Goal: Information Seeking & Learning: Learn about a topic

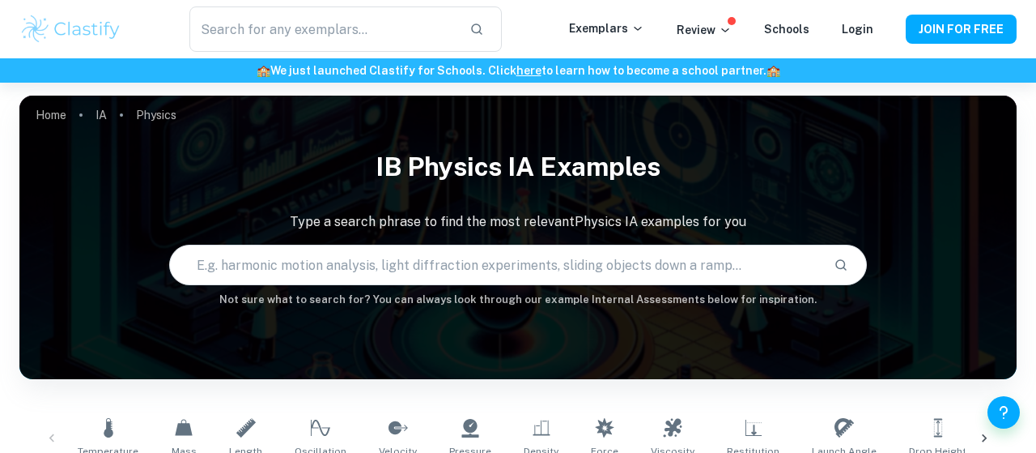
scroll to position [454, 0]
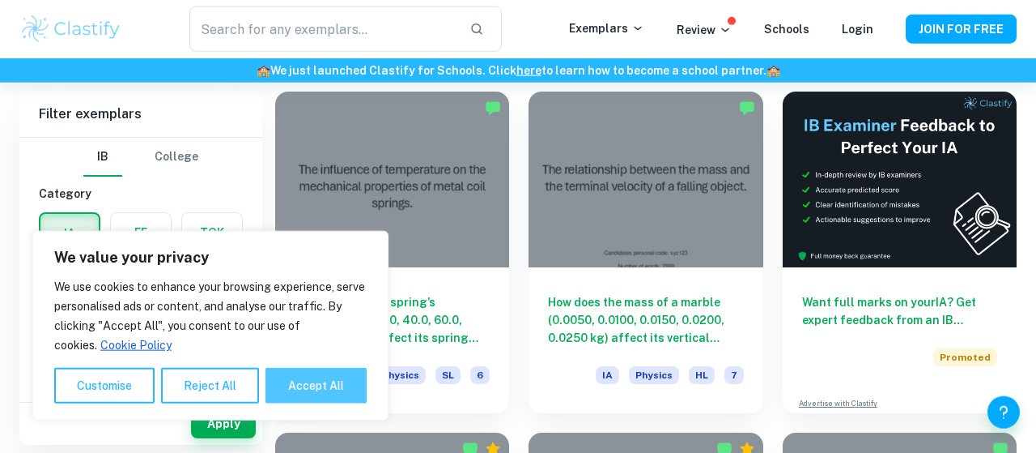
click at [284, 402] on button "Accept All" at bounding box center [316, 386] width 101 height 36
checkbox input "true"
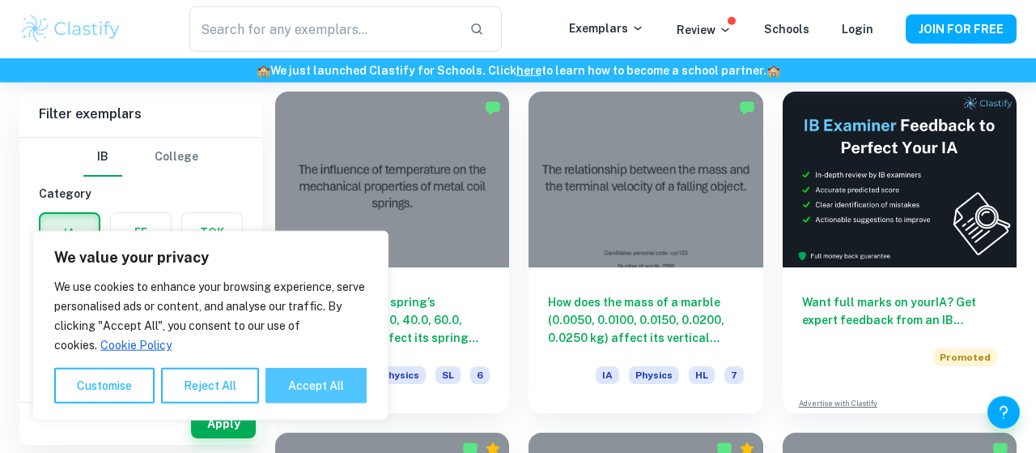
checkbox input "true"
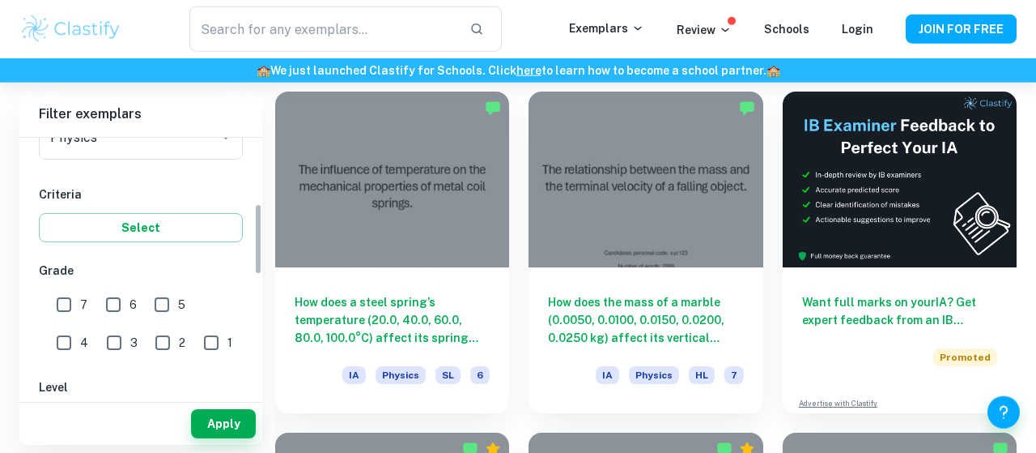
scroll to position [238, 0]
click at [66, 305] on input "7" at bounding box center [64, 303] width 32 height 32
checkbox input "true"
click at [117, 307] on input "6" at bounding box center [113, 303] width 32 height 32
checkbox input "true"
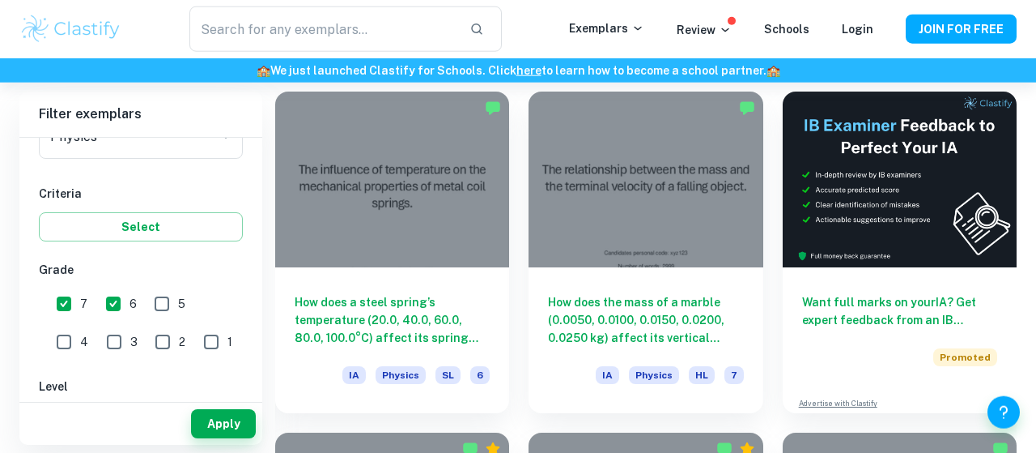
click at [157, 308] on input "5" at bounding box center [162, 303] width 32 height 32
click at [172, 305] on input "5" at bounding box center [162, 303] width 32 height 32
click at [158, 304] on input "5" at bounding box center [162, 303] width 32 height 32
checkbox input "true"
click at [217, 426] on button "Apply" at bounding box center [223, 423] width 65 height 29
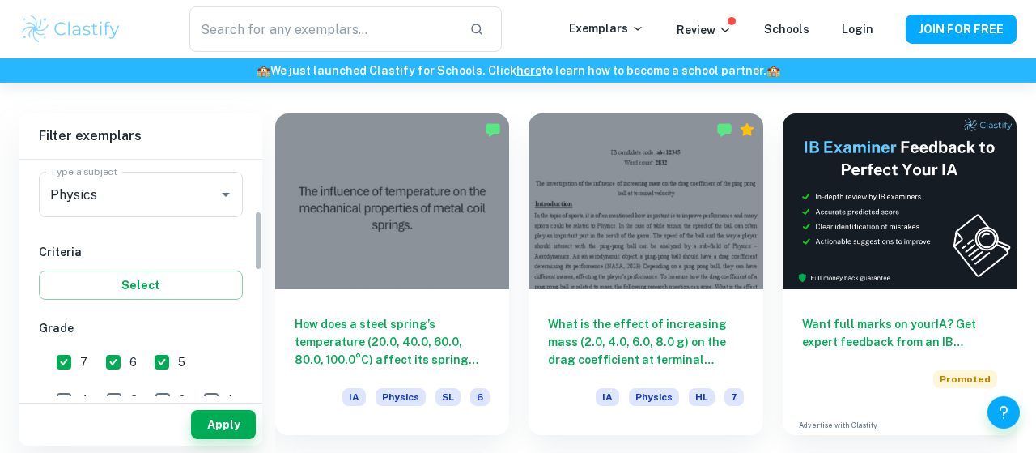
scroll to position [262, 0]
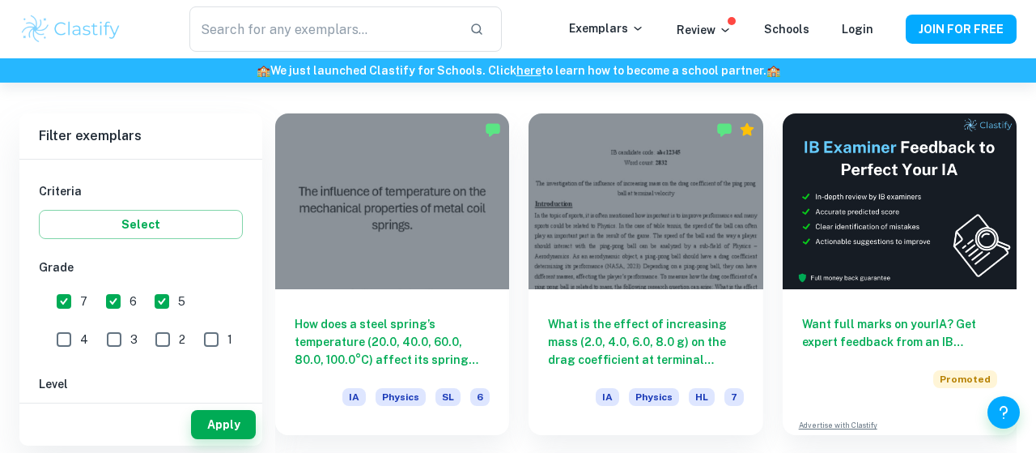
click at [98, 334] on input "3" at bounding box center [114, 339] width 32 height 32
checkbox input "true"
click at [80, 323] on input "4" at bounding box center [64, 339] width 32 height 32
checkbox input "true"
click at [169, 297] on input "5" at bounding box center [162, 301] width 32 height 32
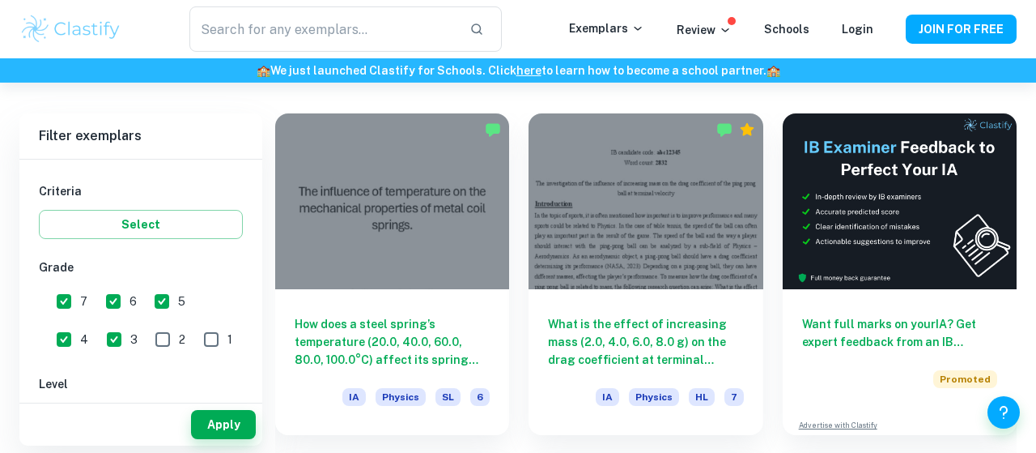
checkbox input "false"
click at [119, 296] on input "6" at bounding box center [113, 301] width 32 height 32
checkbox input "false"
click at [68, 300] on input "7" at bounding box center [64, 301] width 32 height 32
checkbox input "false"
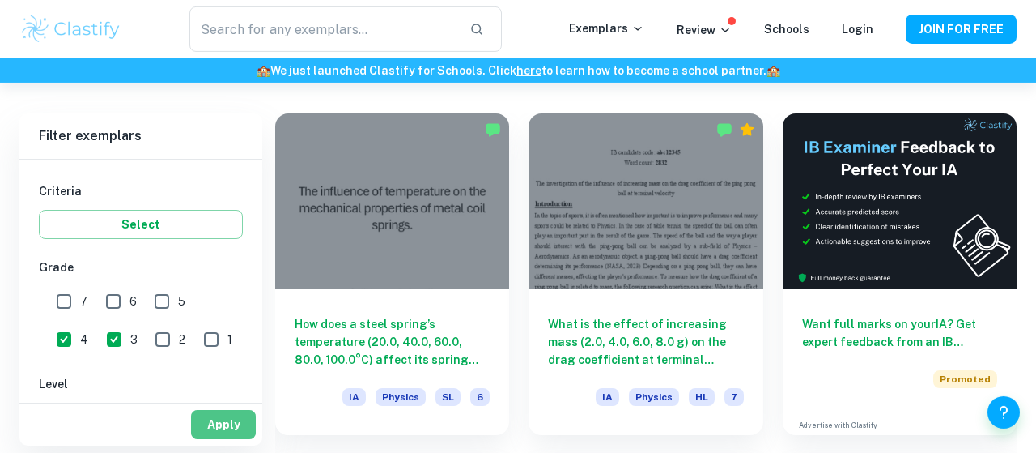
click at [224, 425] on button "Apply" at bounding box center [223, 424] width 65 height 29
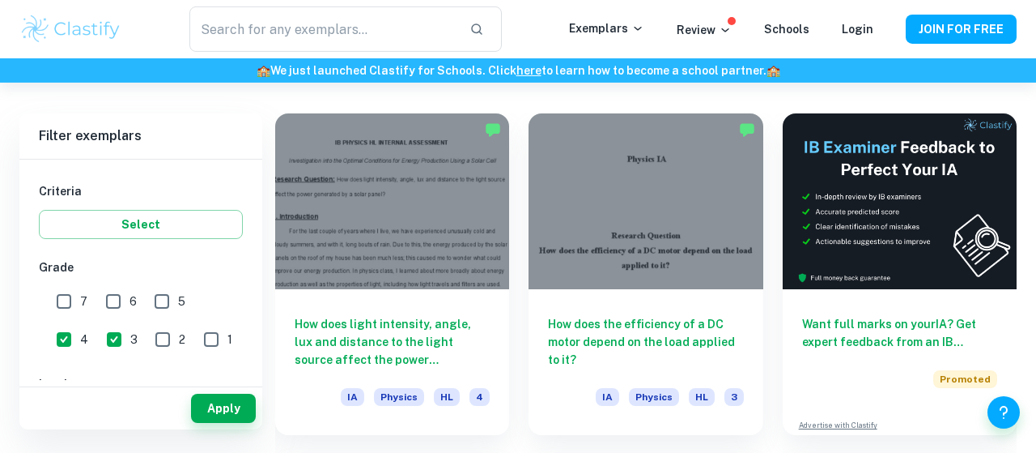
scroll to position [416, 0]
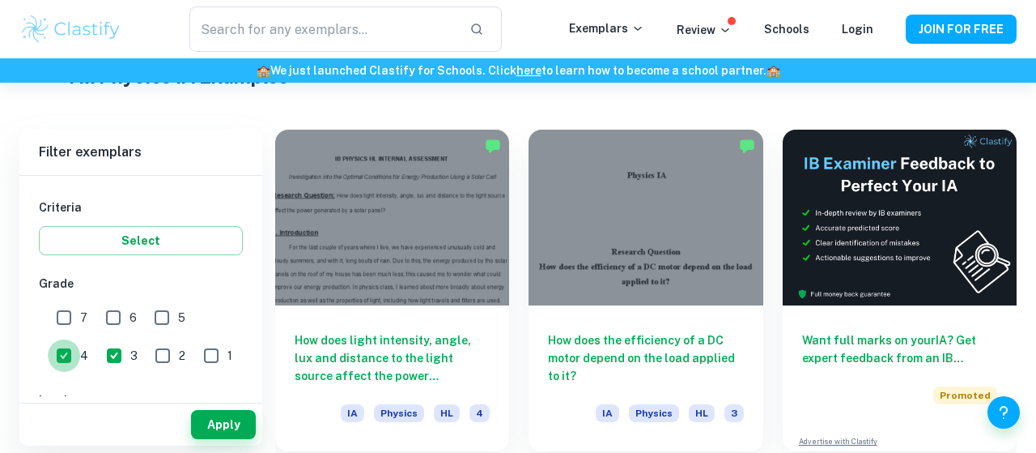
drag, startPoint x: 201, startPoint y: 328, endPoint x: 159, endPoint y: 335, distance: 42.7
click at [80, 339] on input "4" at bounding box center [64, 355] width 32 height 32
checkbox input "false"
click at [98, 354] on input "3" at bounding box center [114, 355] width 32 height 32
checkbox input "false"
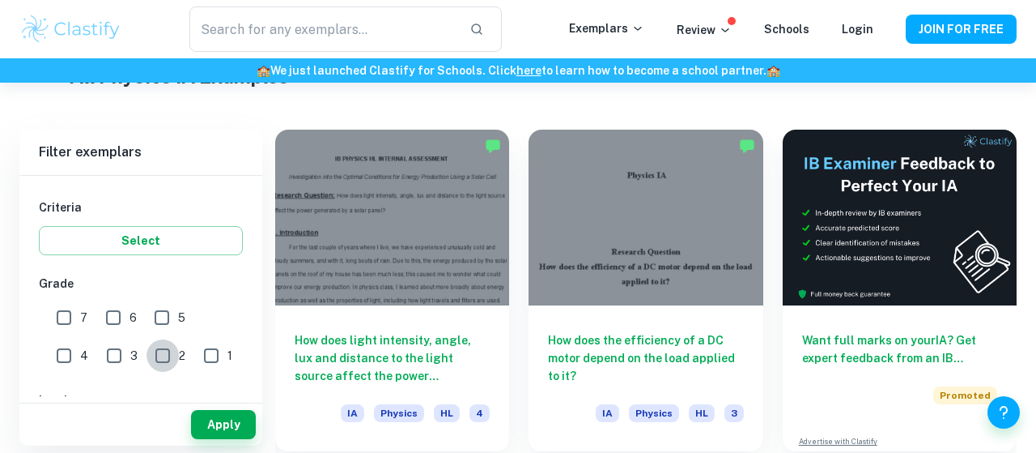
click at [147, 356] on input "2" at bounding box center [163, 355] width 32 height 32
checkbox input "true"
click at [195, 355] on input "1" at bounding box center [211, 355] width 32 height 32
checkbox input "true"
click at [209, 419] on button "Apply" at bounding box center [223, 424] width 65 height 29
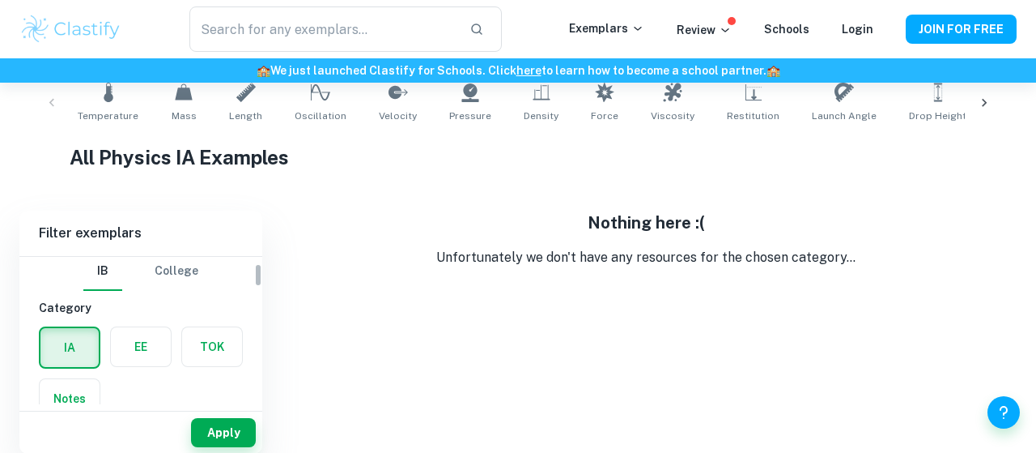
scroll to position [0, 0]
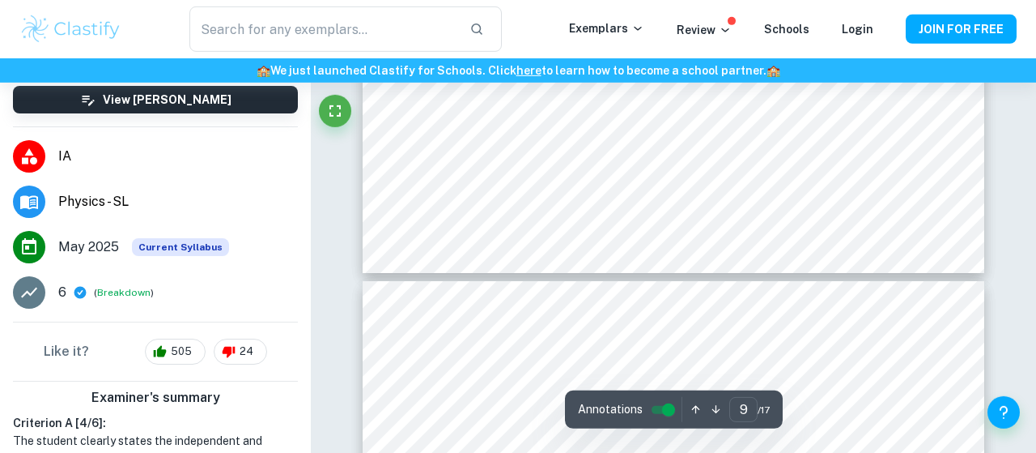
scroll to position [8092, 0]
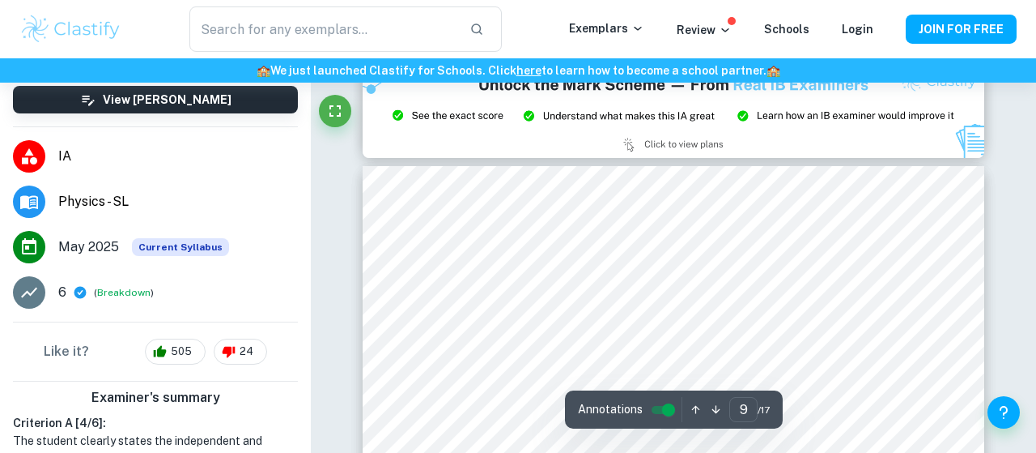
type input "8"
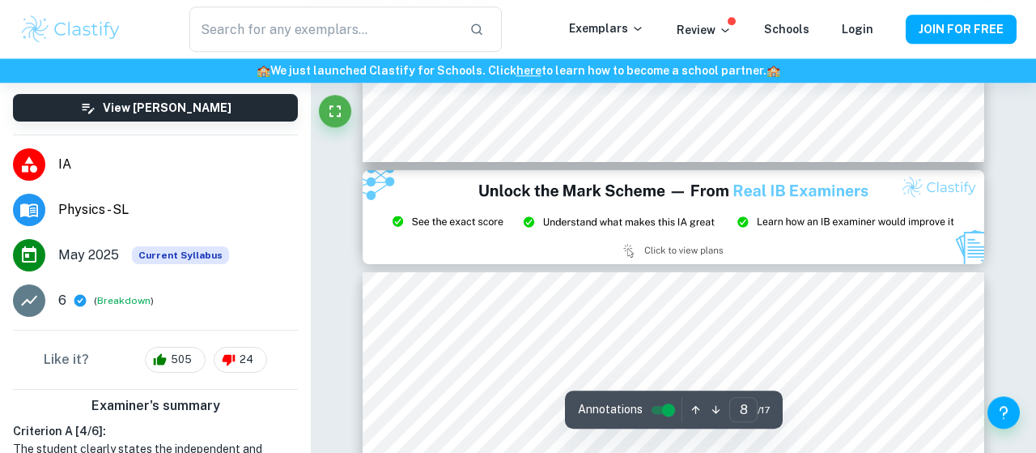
scroll to position [0, 0]
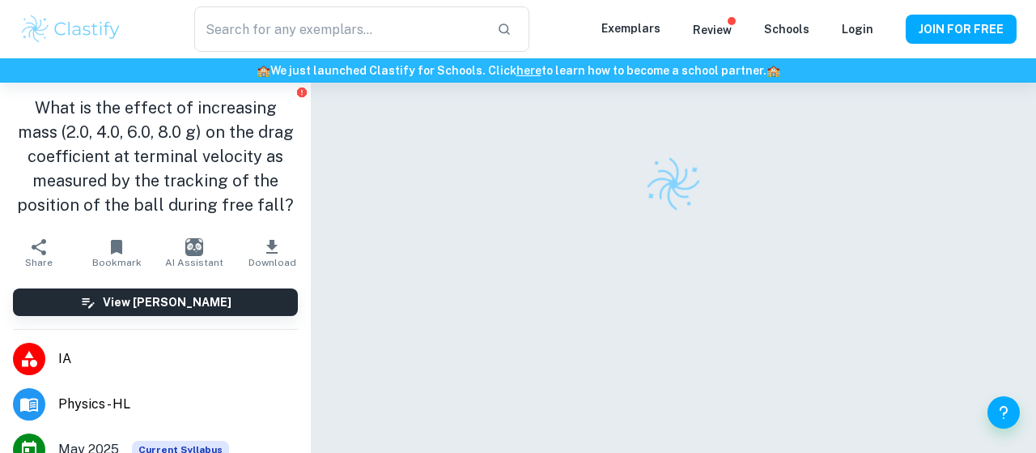
checkbox input "true"
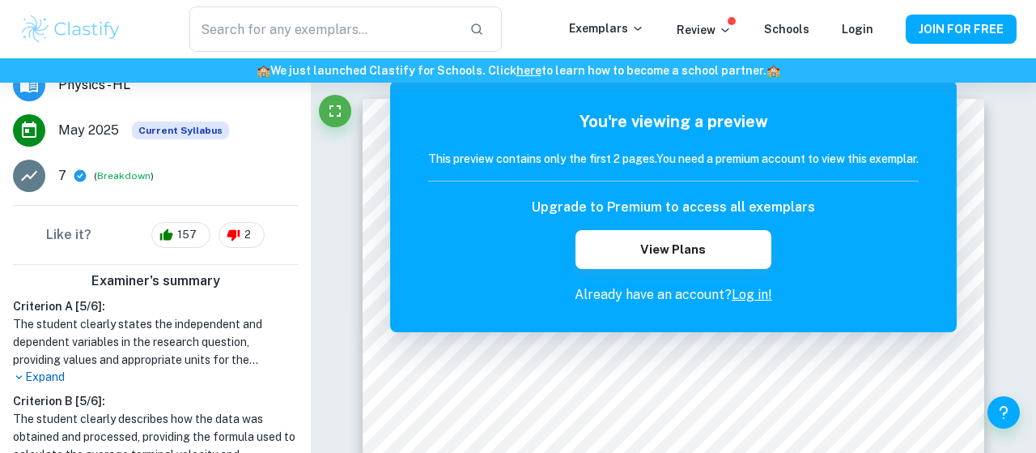
scroll to position [321, 0]
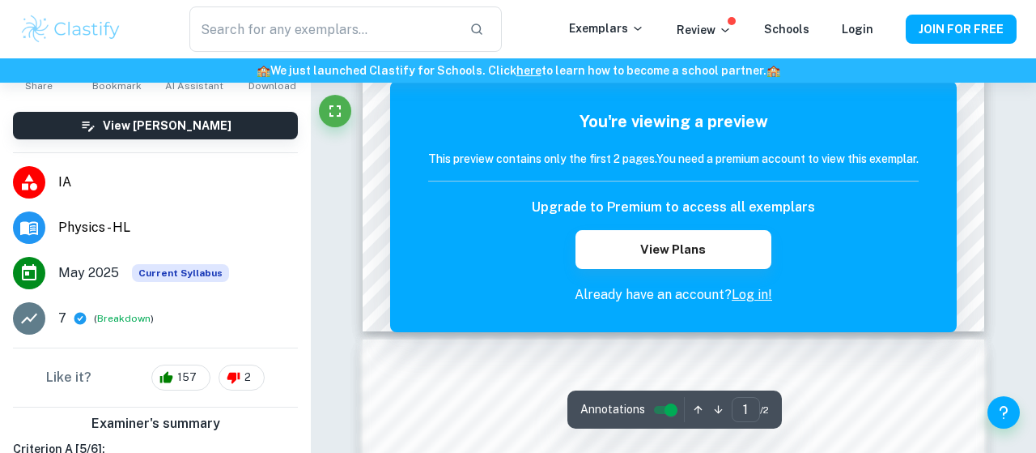
scroll to position [649, 0]
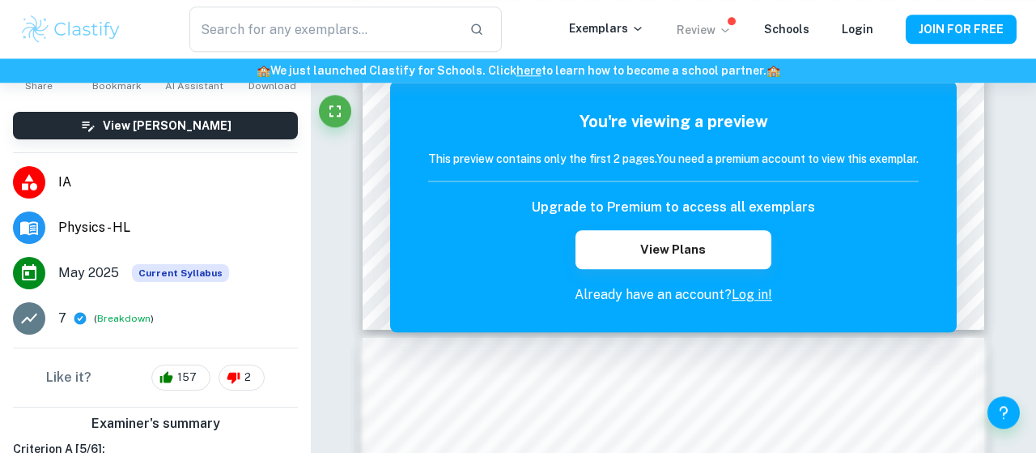
click at [696, 25] on p "Review" at bounding box center [704, 30] width 55 height 18
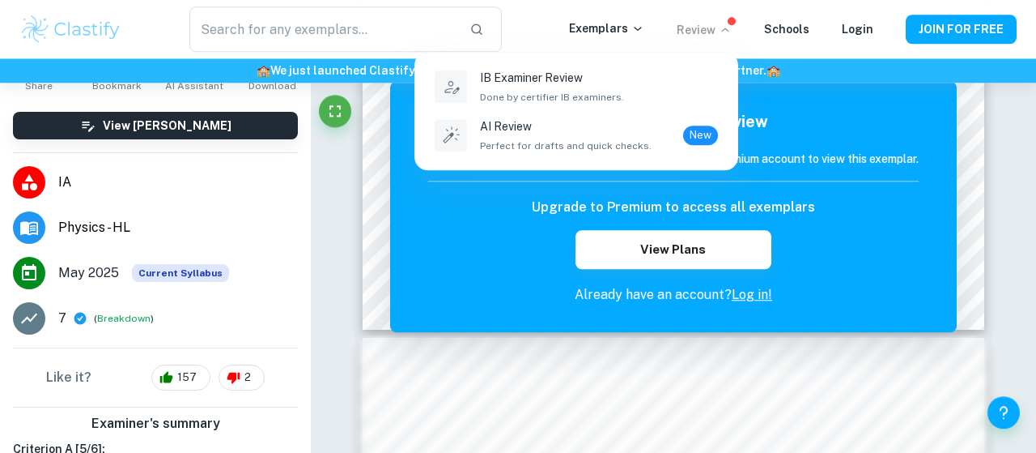
click at [731, 13] on div at bounding box center [518, 226] width 1036 height 453
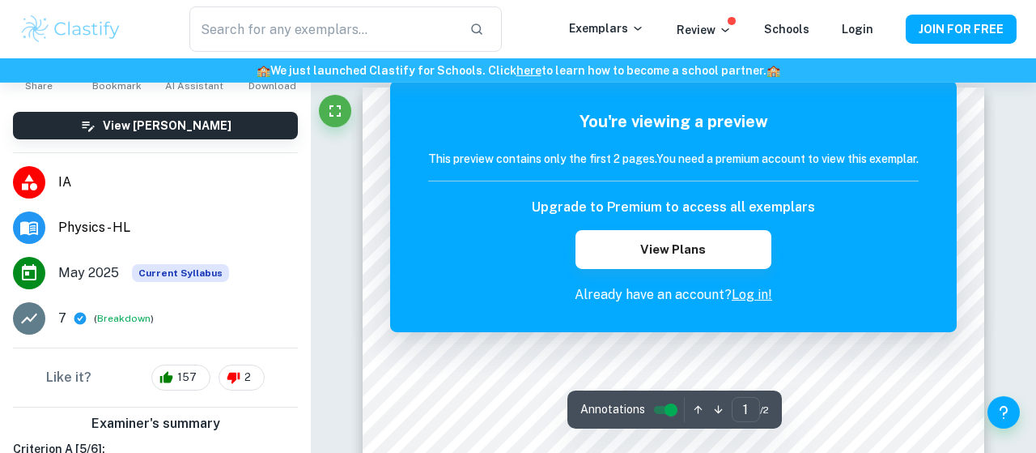
scroll to position [0, 0]
click at [731, 326] on div "You're viewing a preview This preview contains only the first 2 pages. You need…" at bounding box center [673, 206] width 567 height 251
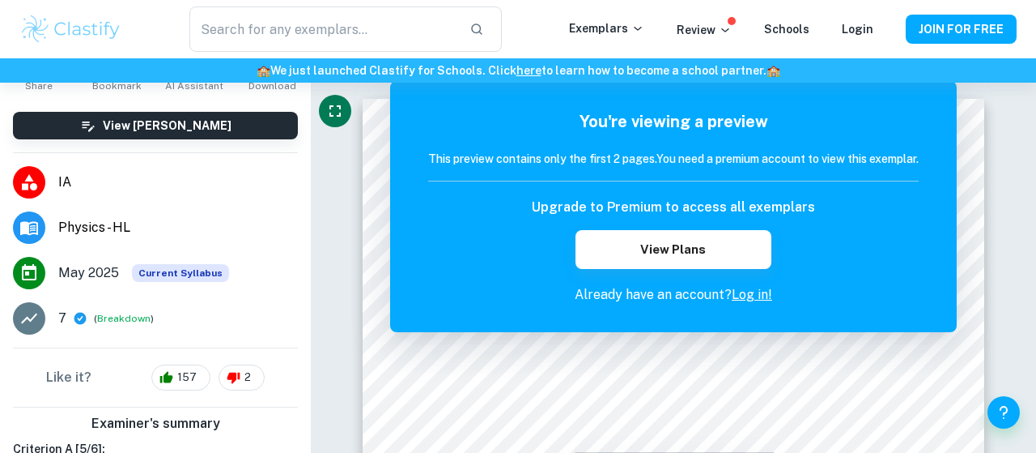
click at [330, 110] on icon "Fullscreen" at bounding box center [335, 110] width 19 height 19
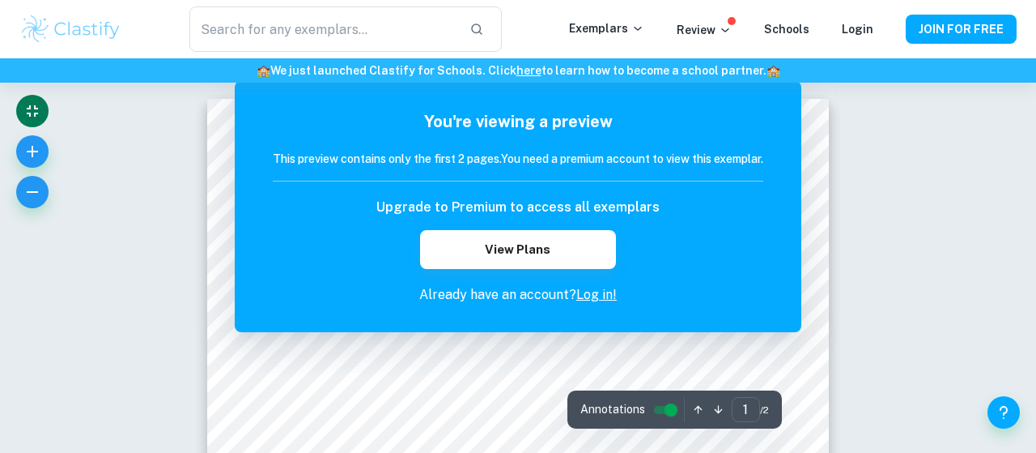
click at [532, 330] on div "You're viewing a preview This preview contains only the first 2 pages. You need…" at bounding box center [518, 206] width 567 height 251
click at [779, 90] on div "You're viewing a preview This preview contains only the first 2 pages. You need…" at bounding box center [518, 206] width 567 height 251
drag, startPoint x: 737, startPoint y: 87, endPoint x: 717, endPoint y: 87, distance: 20.3
click at [723, 87] on div "You're viewing a preview This preview contains only the first 2 pages. You need…" at bounding box center [518, 206] width 567 height 251
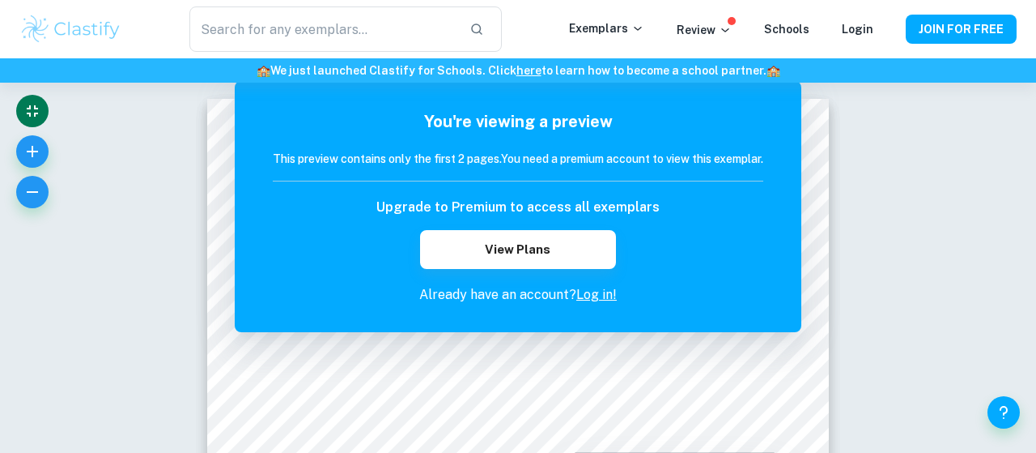
click at [35, 117] on icon "Exit fullscreen" at bounding box center [32, 110] width 19 height 19
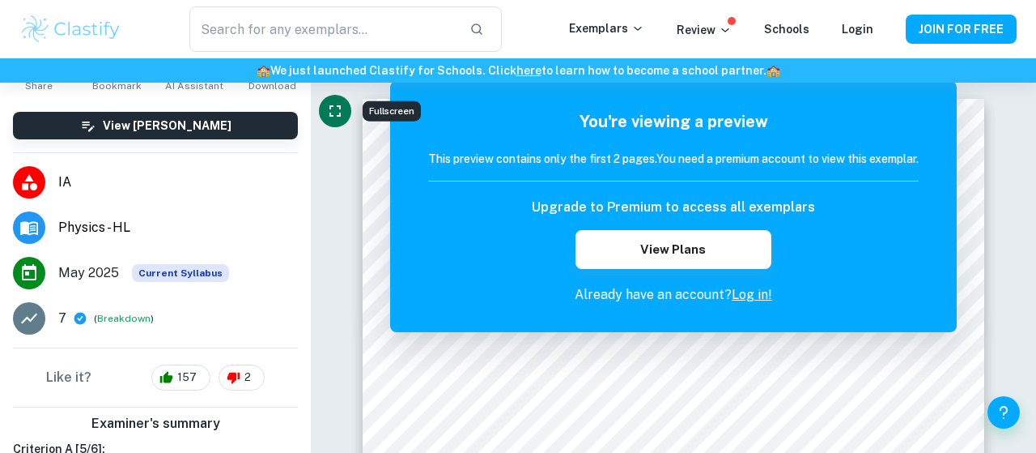
scroll to position [177, 0]
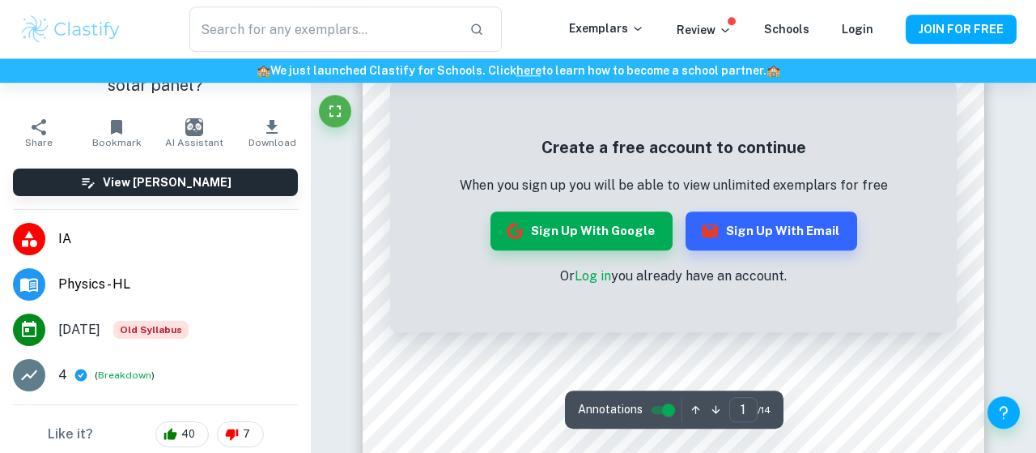
scroll to position [402, 0]
click at [609, 23] on p "Exemplars" at bounding box center [606, 28] width 75 height 18
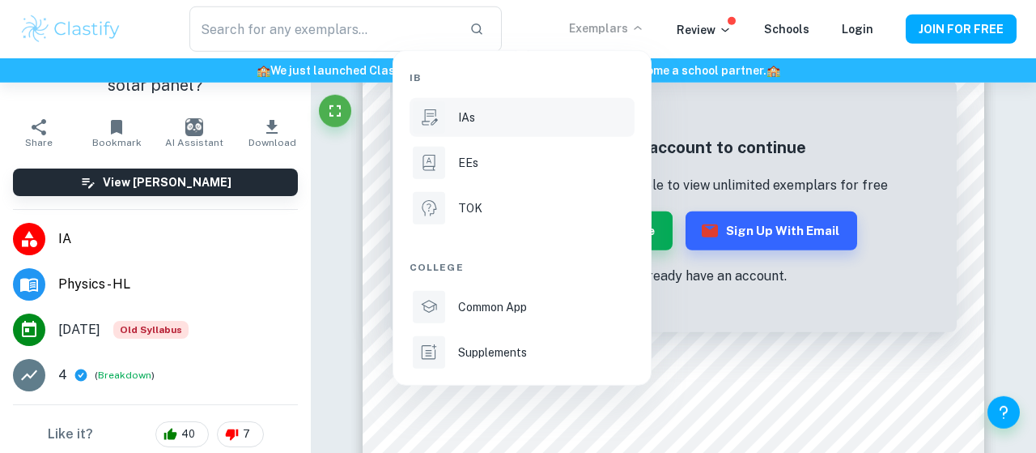
click at [488, 129] on li "IAs" at bounding box center [522, 117] width 225 height 39
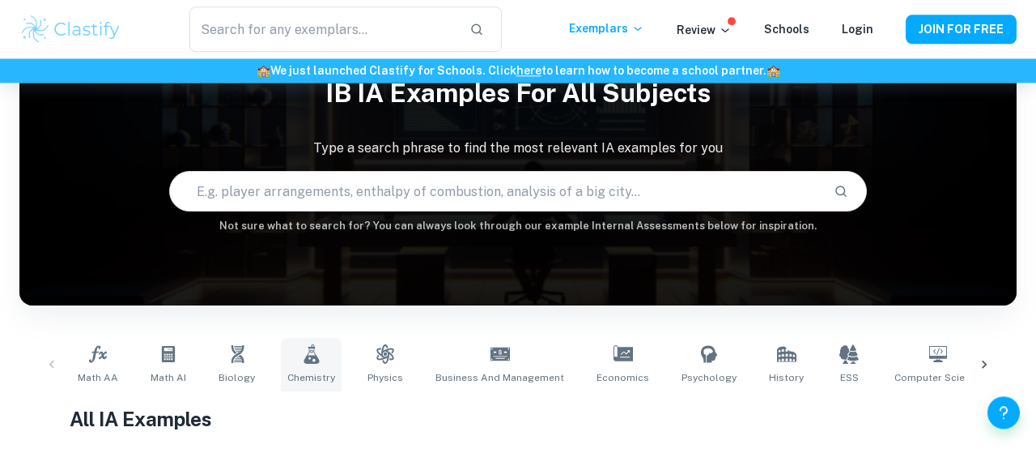
scroll to position [209, 0]
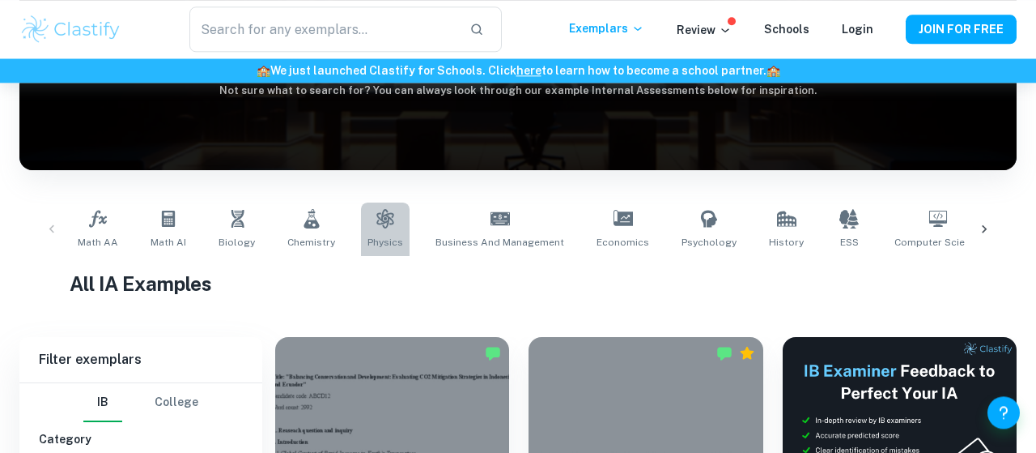
click at [380, 236] on span "Physics" at bounding box center [386, 242] width 36 height 15
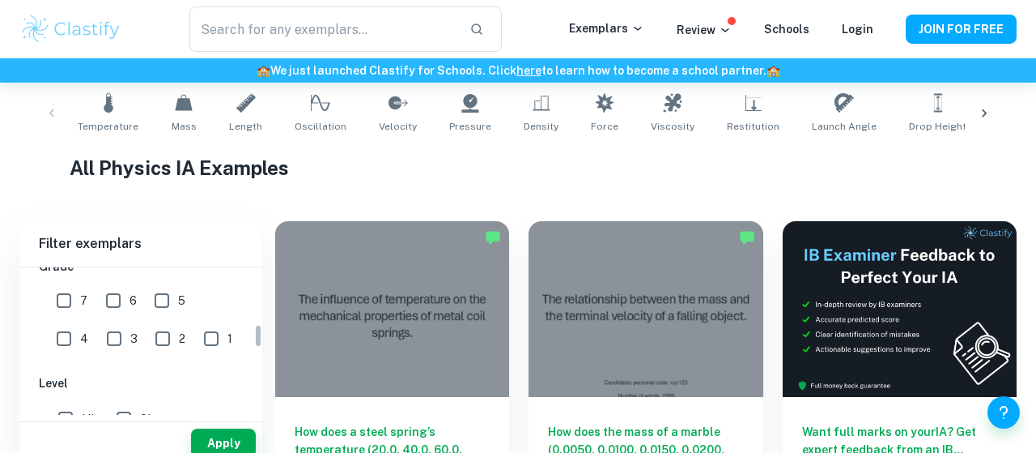
scroll to position [374, 0]
click at [70, 295] on input "7" at bounding box center [64, 297] width 32 height 32
checkbox input "true"
click at [109, 296] on input "6" at bounding box center [113, 297] width 32 height 32
checkbox input "true"
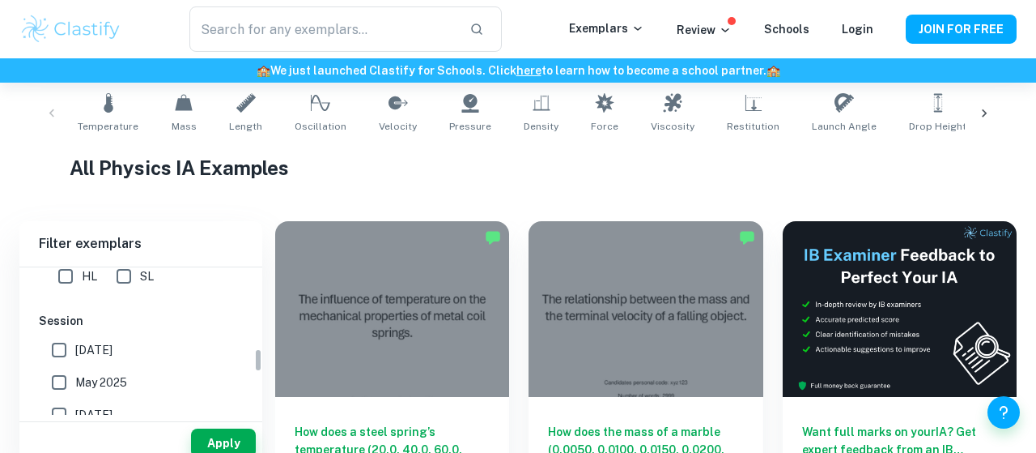
scroll to position [599, 0]
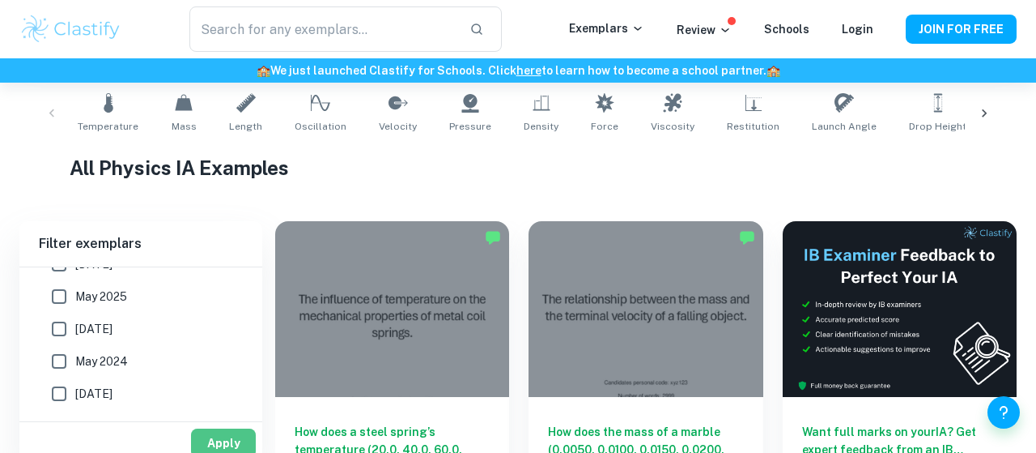
click at [210, 438] on button "Apply" at bounding box center [223, 442] width 65 height 29
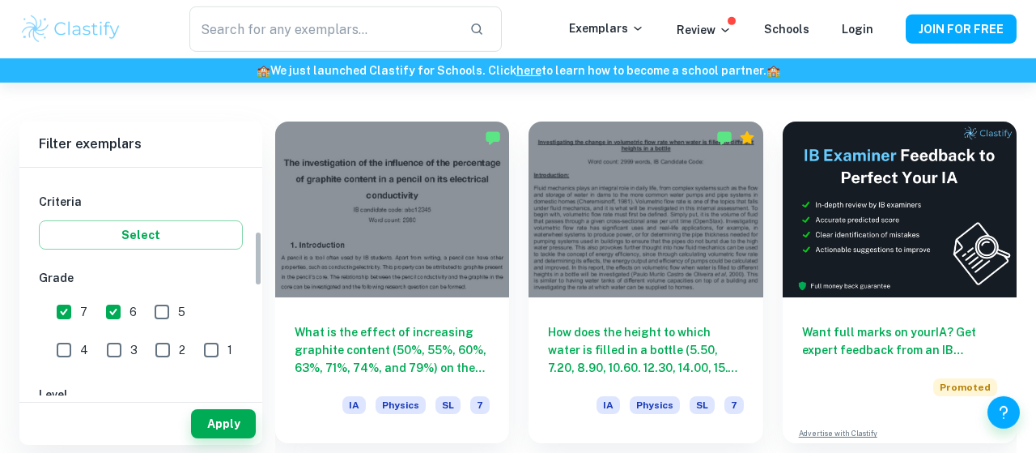
scroll to position [259, 0]
click at [215, 425] on button "Apply" at bounding box center [223, 423] width 65 height 29
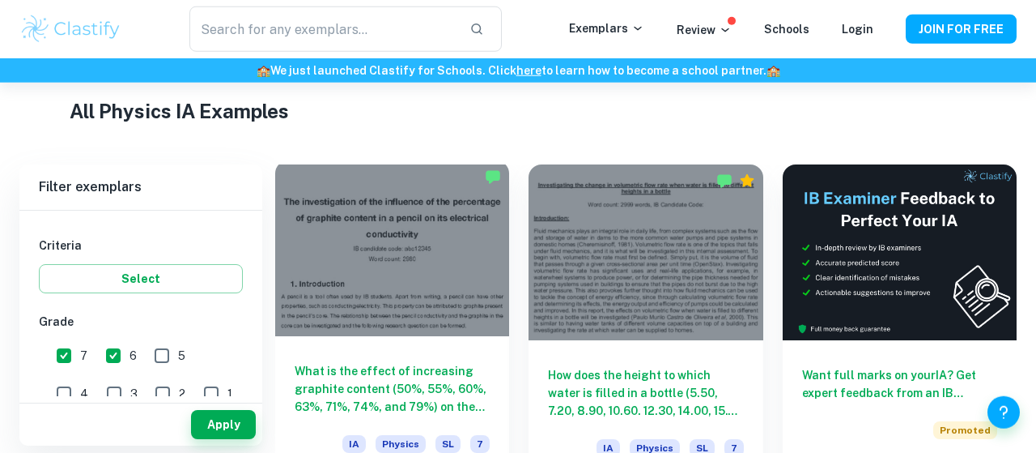
scroll to position [385, 0]
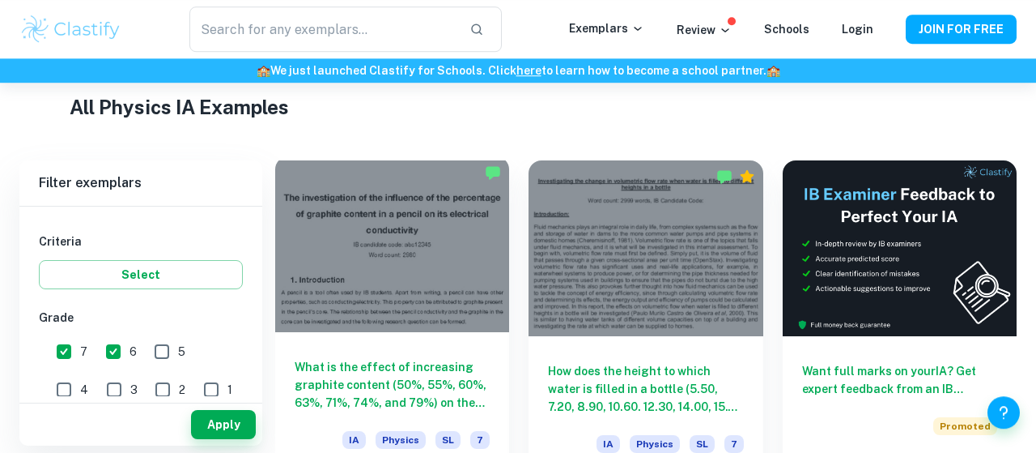
click at [385, 297] on div at bounding box center [392, 244] width 234 height 176
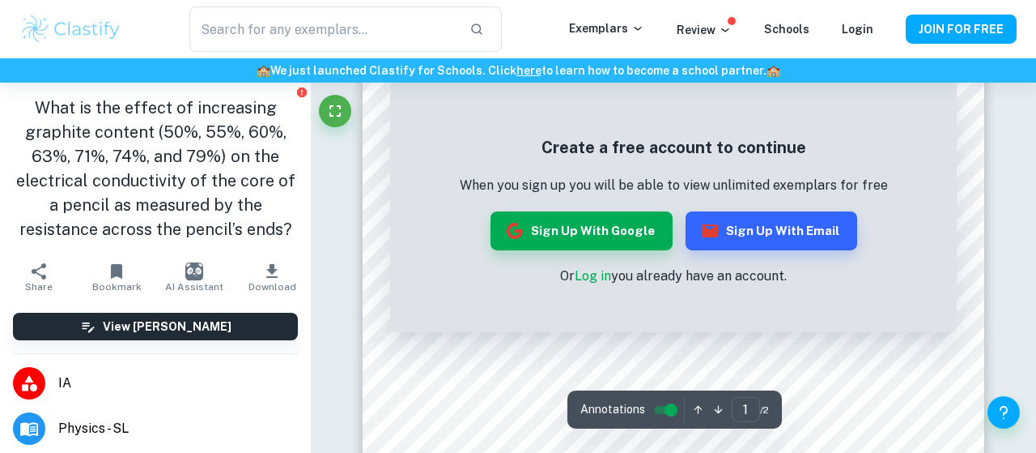
scroll to position [209, 0]
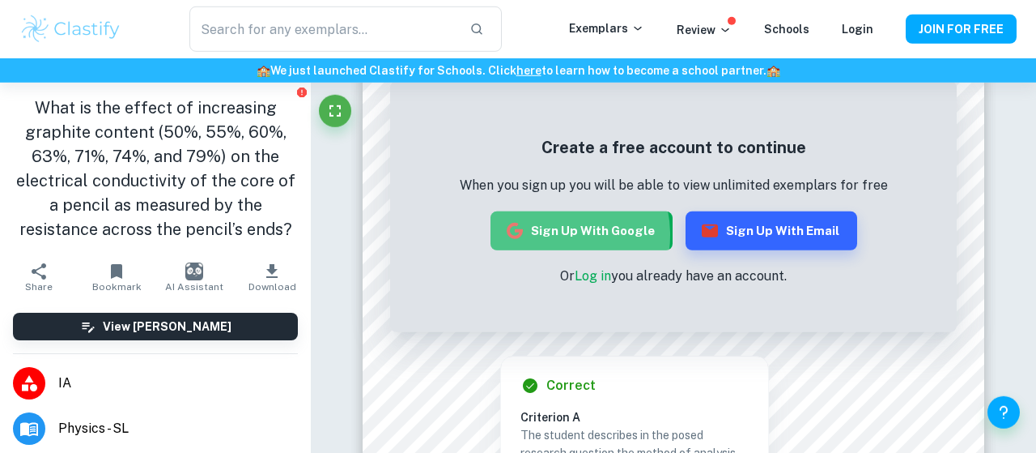
click at [551, 235] on button "Sign up with Google" at bounding box center [582, 230] width 182 height 39
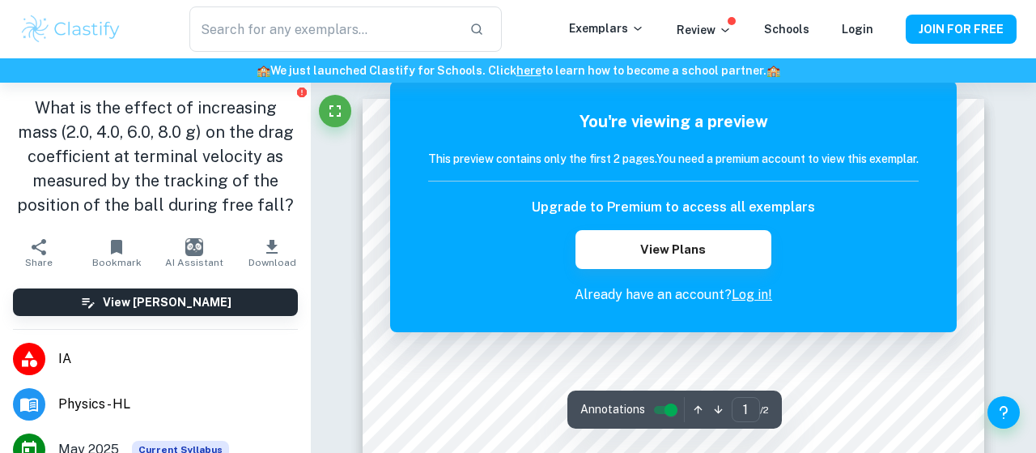
click at [697, 406] on icon "button" at bounding box center [698, 409] width 12 height 12
click at [679, 407] on input "controlled" at bounding box center [671, 409] width 58 height 19
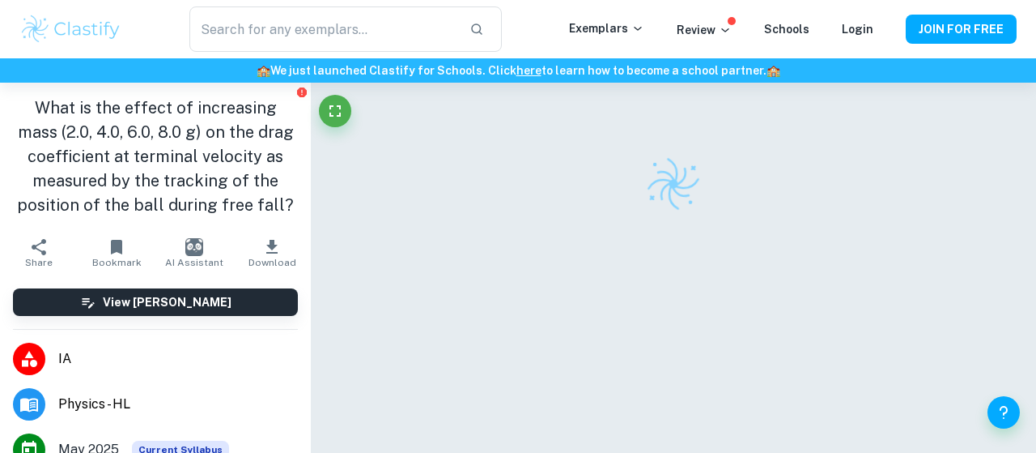
click at [679, 407] on div at bounding box center [674, 295] width 622 height 425
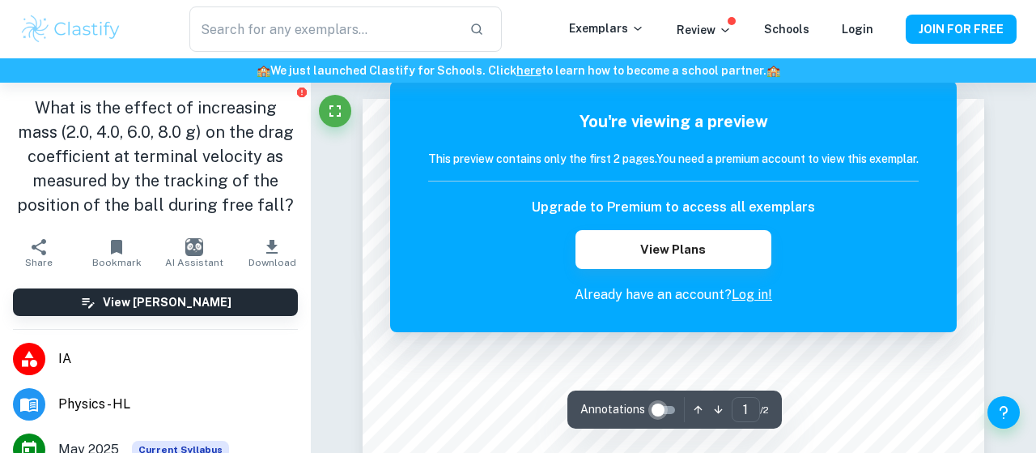
click at [679, 407] on input "controlled" at bounding box center [658, 409] width 58 height 19
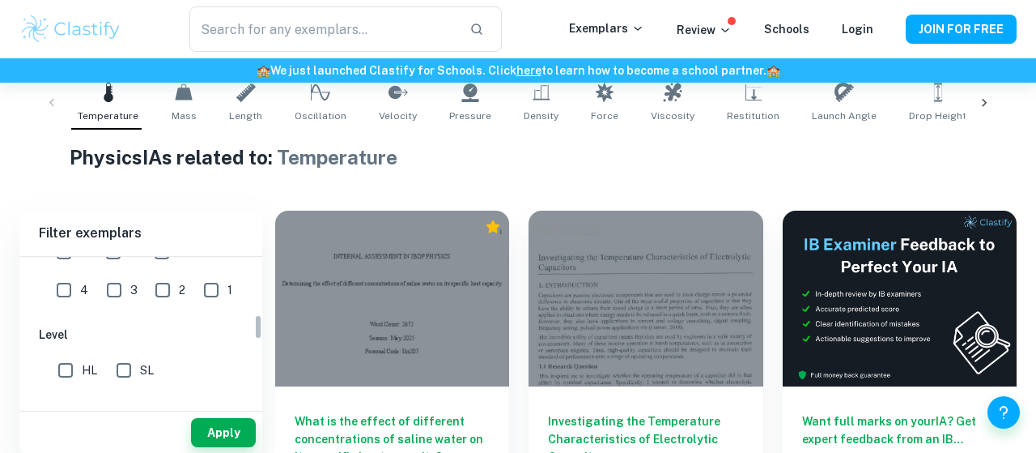
scroll to position [332, 0]
click at [147, 279] on input "2" at bounding box center [163, 290] width 32 height 32
checkbox input "true"
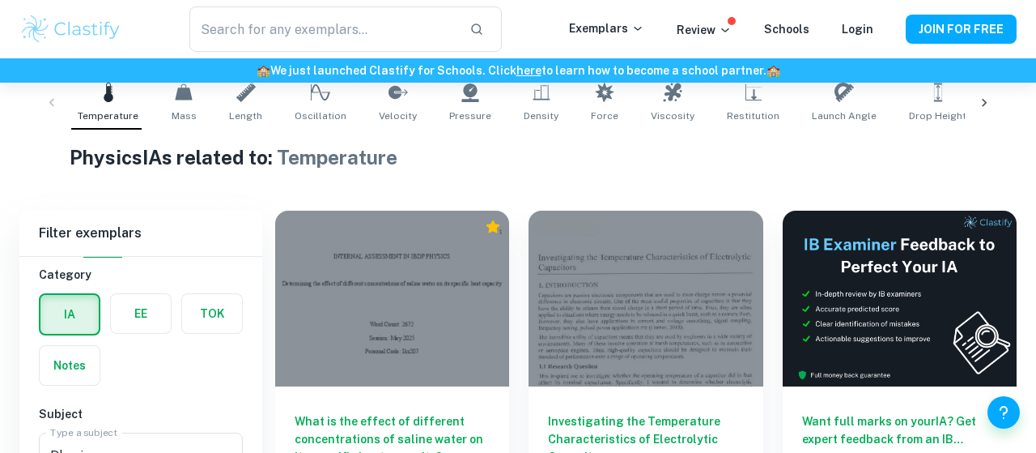
scroll to position [474, 0]
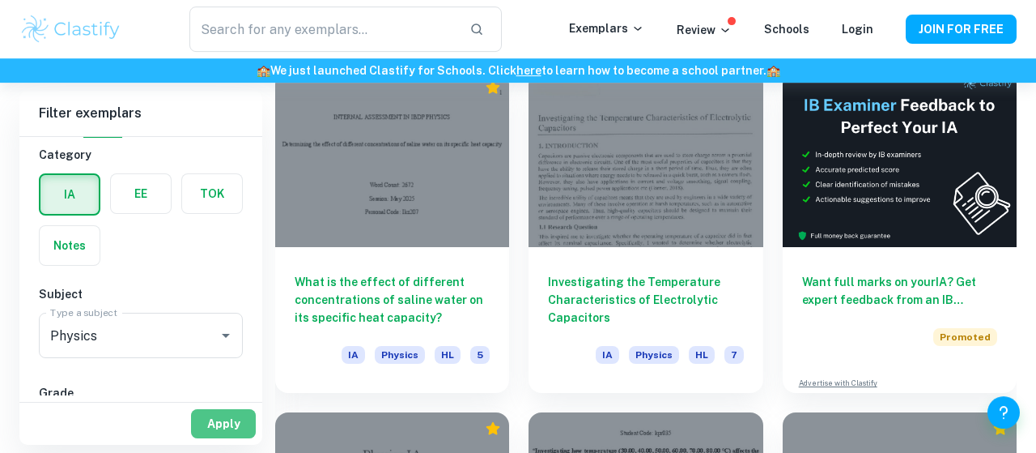
click at [211, 433] on button "Apply" at bounding box center [223, 423] width 65 height 29
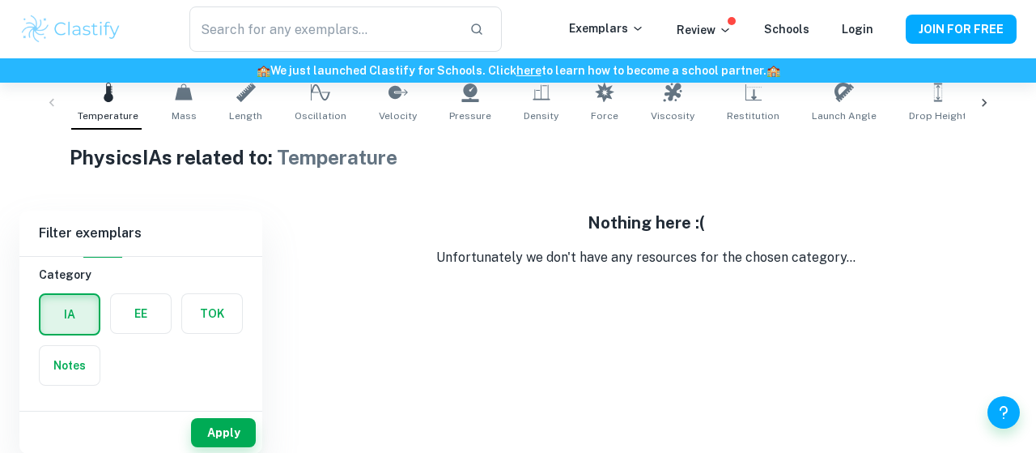
scroll to position [270, 0]
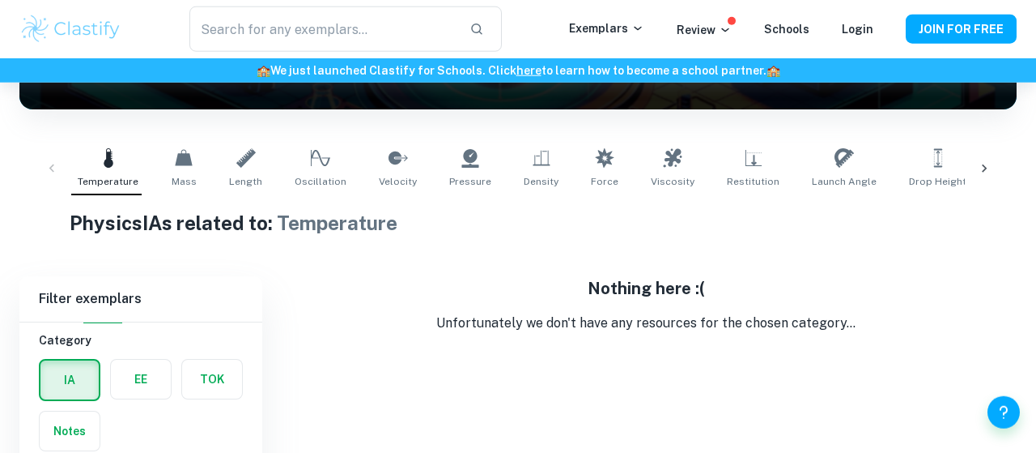
click at [57, 155] on div "Temperature Mass Length Oscillation Velocity Pressure Density Force Viscosity R…" at bounding box center [518, 168] width 972 height 53
click at [116, 152] on icon at bounding box center [108, 157] width 19 height 19
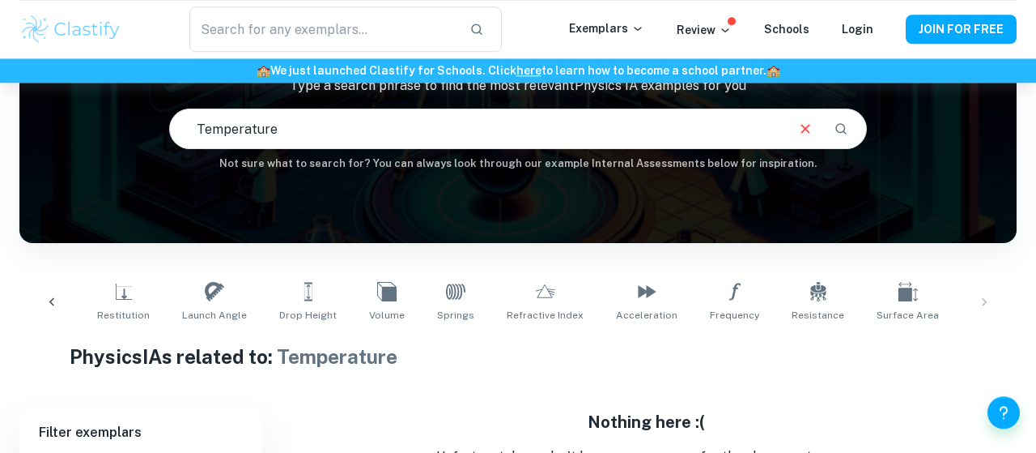
scroll to position [96, 0]
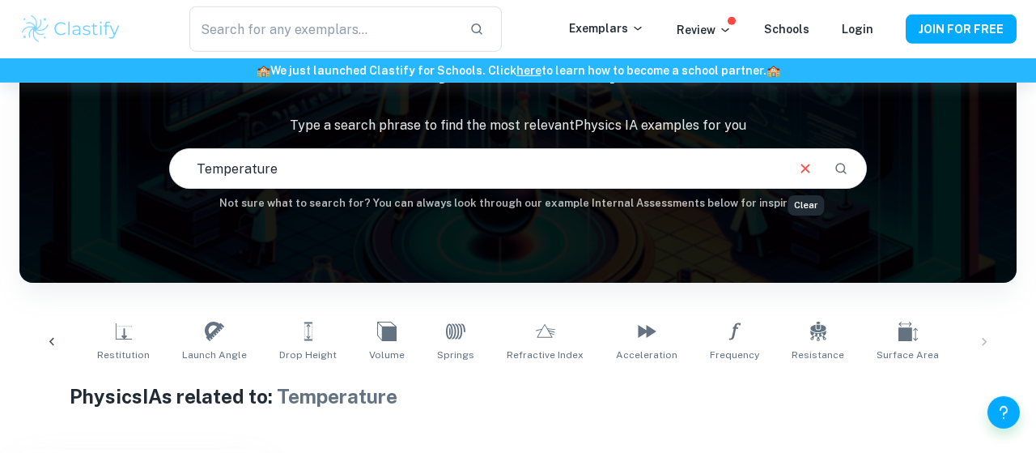
click at [807, 157] on button "Clear" at bounding box center [805, 168] width 31 height 31
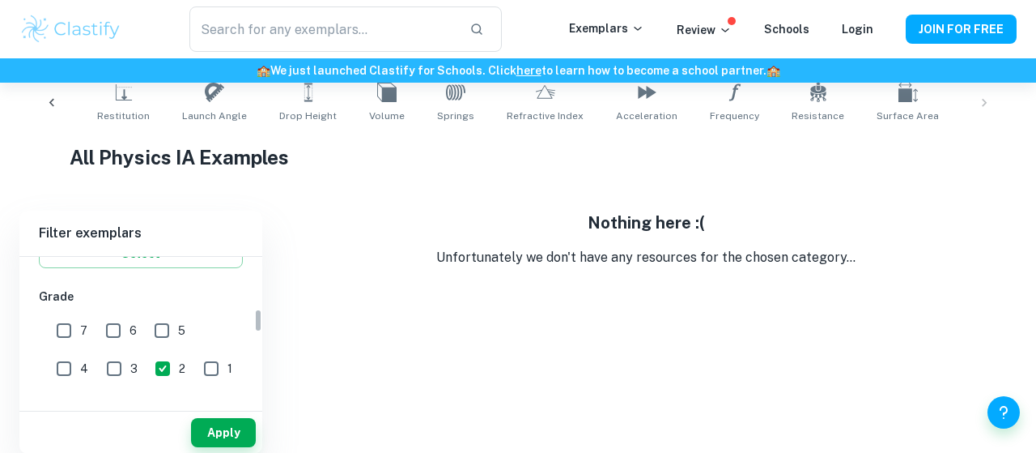
scroll to position [332, 0]
click at [218, 436] on button "Apply" at bounding box center [223, 432] width 65 height 29
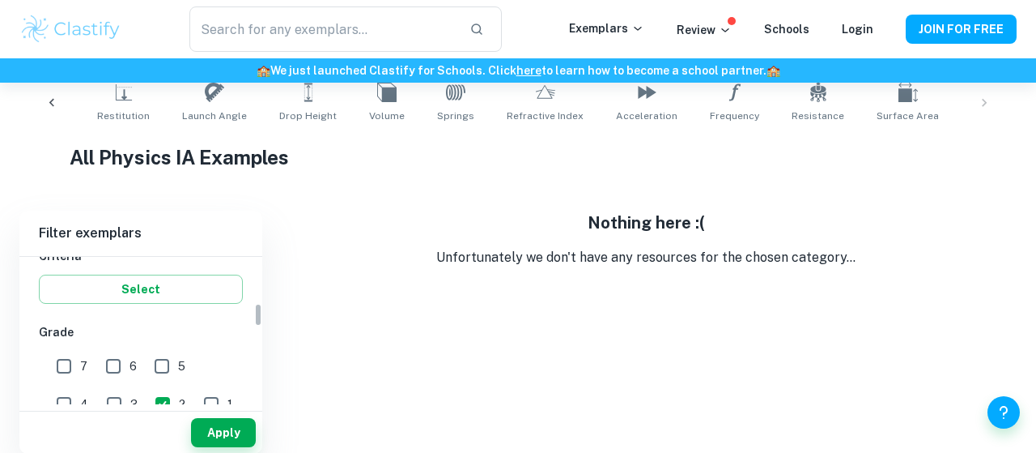
scroll to position [296, 0]
click at [177, 282] on button "Select" at bounding box center [141, 288] width 204 height 29
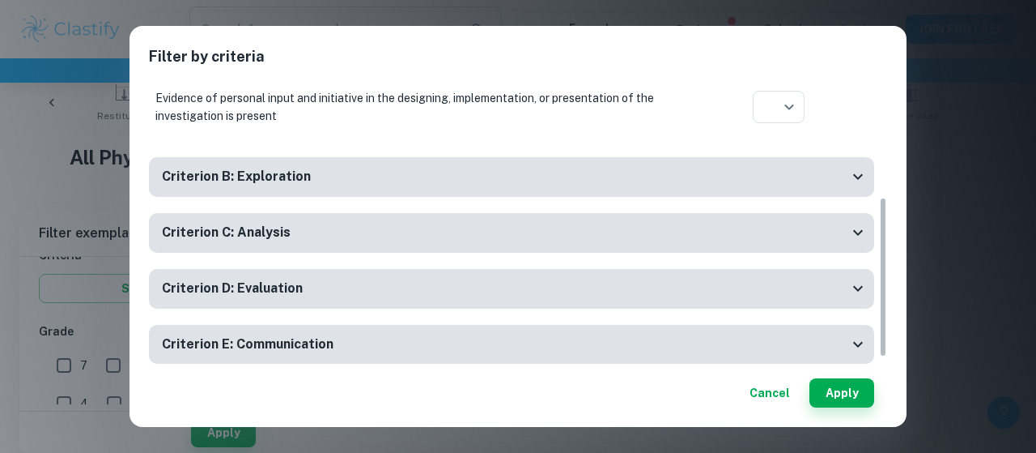
scroll to position [219, 0]
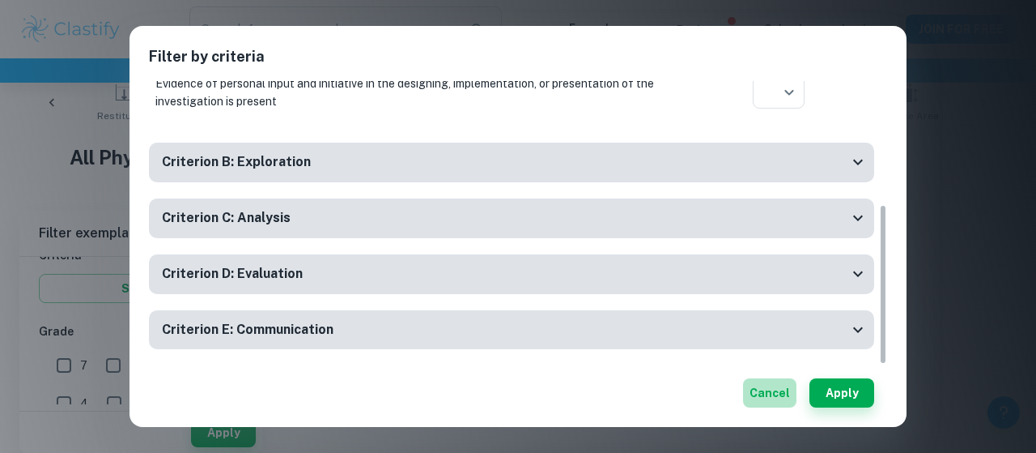
click at [759, 396] on button "Cancel" at bounding box center [769, 392] width 53 height 29
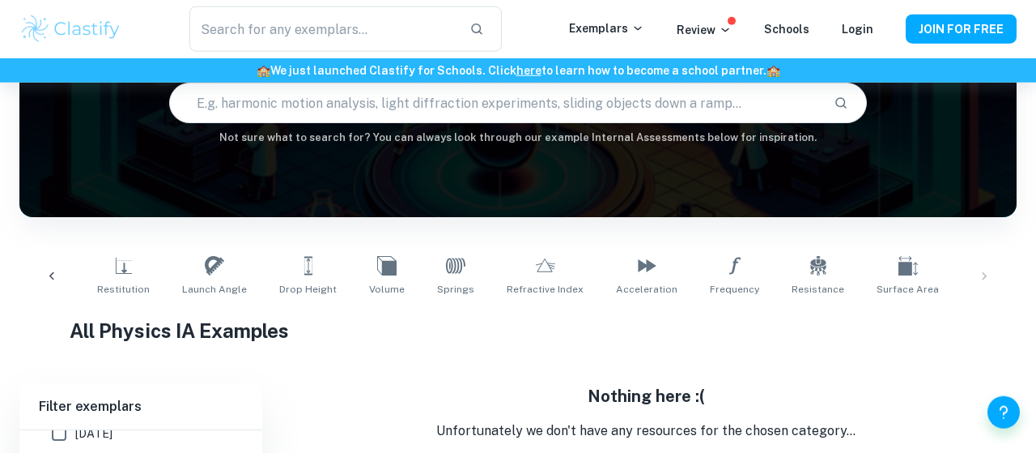
scroll to position [142, 0]
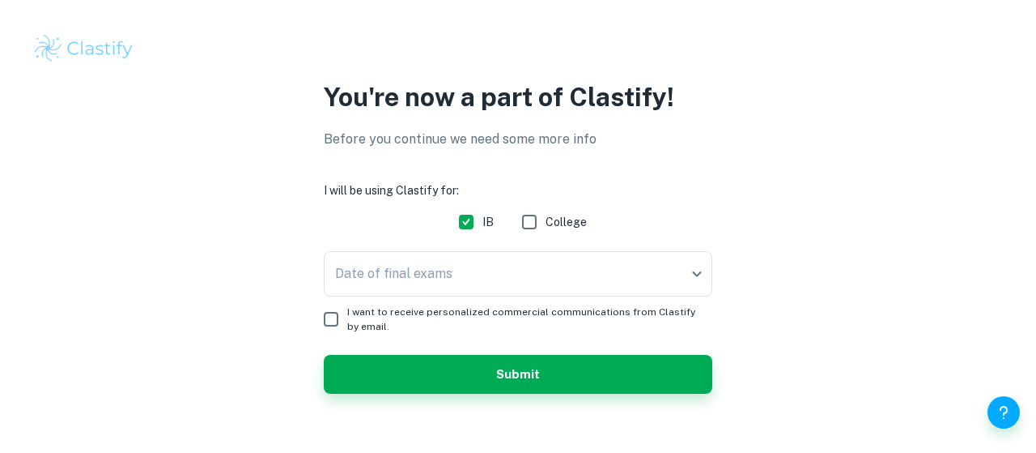
click at [513, 313] on span "I want to receive personalized commercial communications from Clastify by email." at bounding box center [523, 318] width 352 height 29
click at [347, 313] on input "I want to receive personalized commercial communications from Clastify by email." at bounding box center [331, 319] width 32 height 32
click at [511, 315] on span "I want to receive personalized commercial communications from Clastify by email." at bounding box center [523, 318] width 352 height 29
click at [347, 315] on input "I want to receive personalized commercial communications from Clastify by email." at bounding box center [331, 319] width 32 height 32
checkbox input "false"
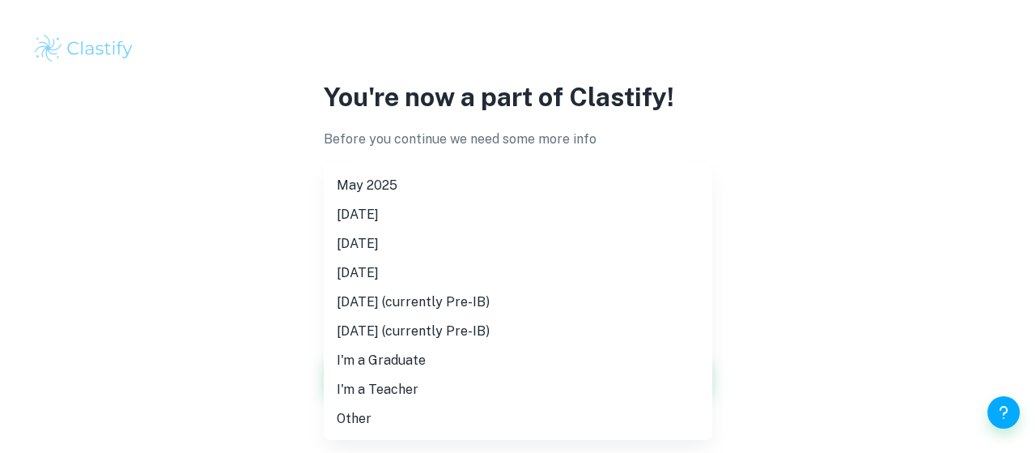
click at [530, 270] on body "We value your privacy We use cookies to enhance your browsing experience, serve…" at bounding box center [518, 226] width 1036 height 453
click at [732, 327] on div at bounding box center [518, 226] width 1036 height 453
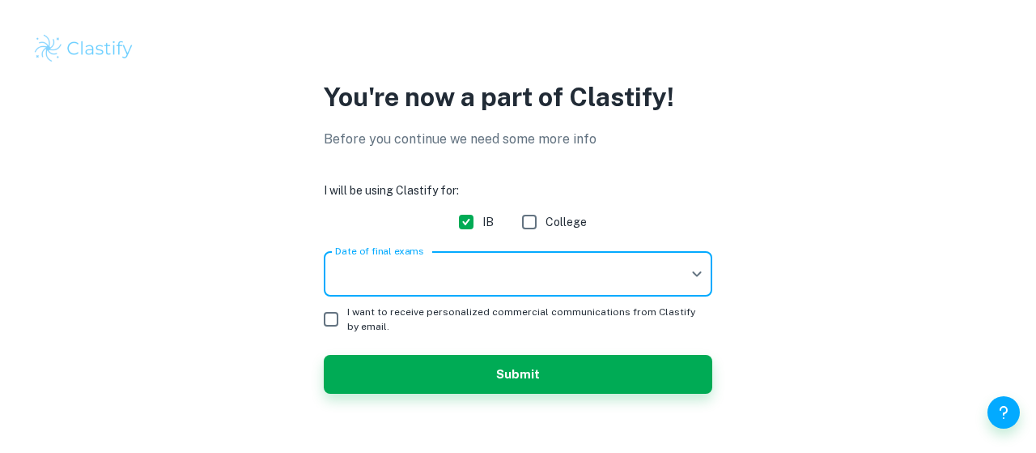
click at [653, 276] on body "We value your privacy We use cookies to enhance your browsing experience, serve…" at bounding box center [518, 226] width 1036 height 453
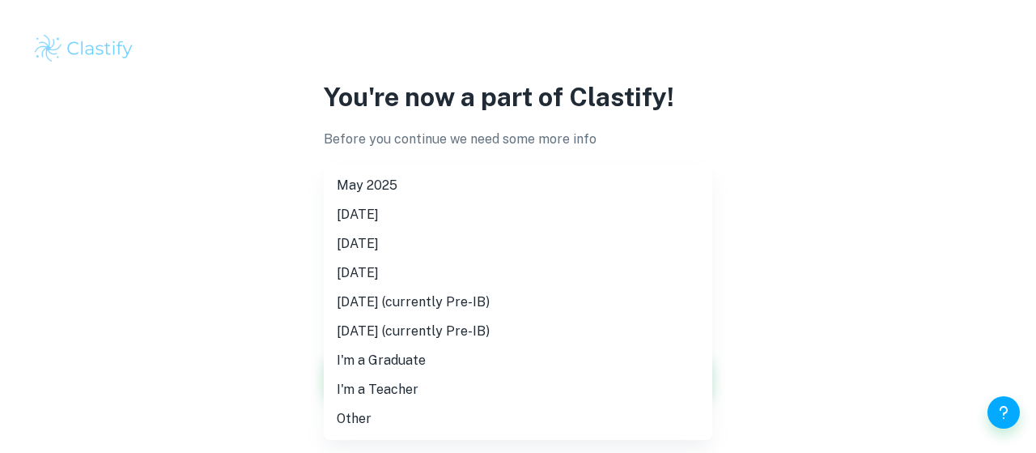
click at [495, 268] on li "[DATE]" at bounding box center [518, 272] width 389 height 29
type input "N26"
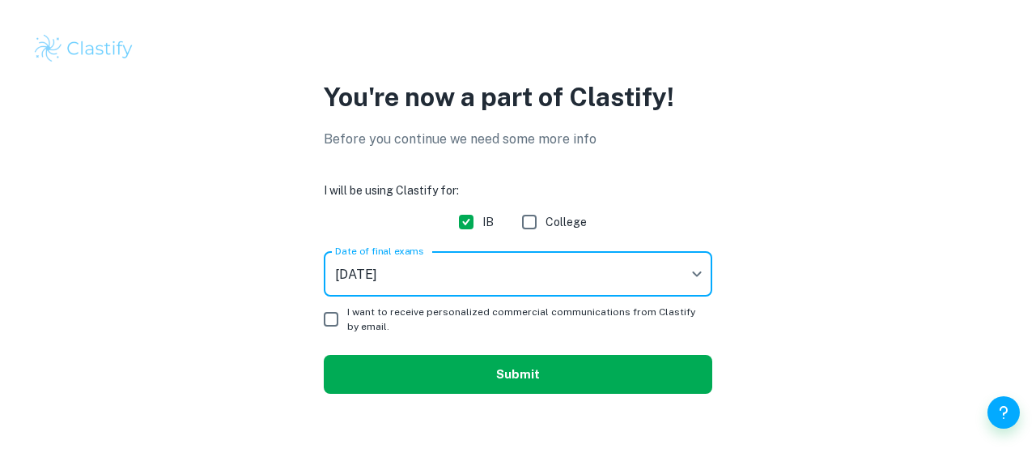
click at [466, 373] on button "Submit" at bounding box center [518, 374] width 389 height 39
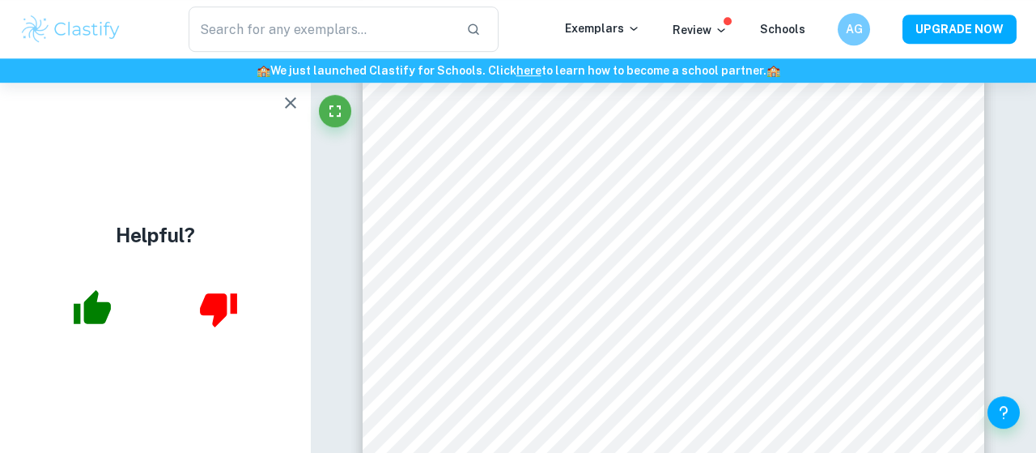
click at [300, 101] on icon "button" at bounding box center [290, 102] width 19 height 19
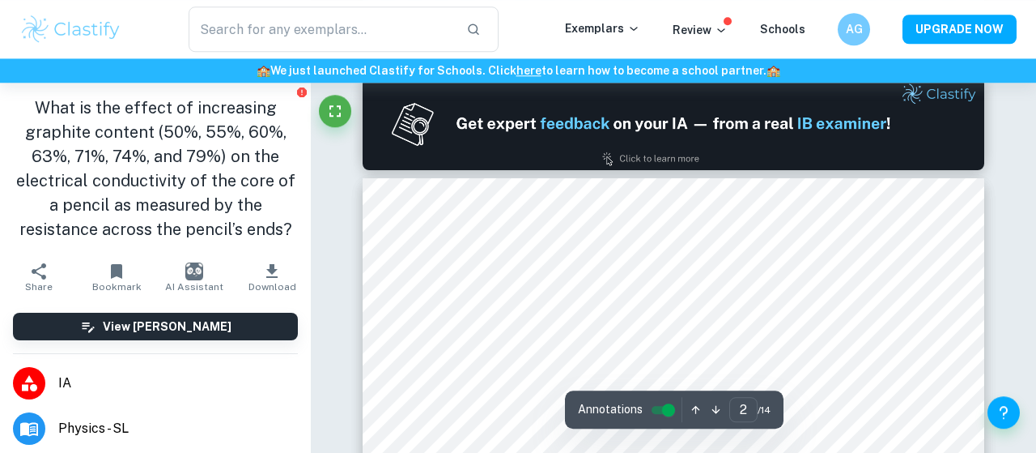
type input "1"
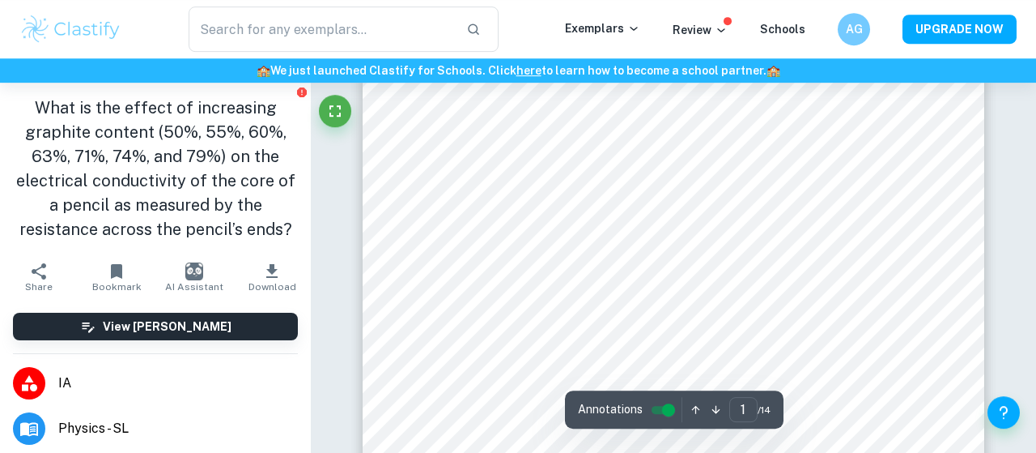
scroll to position [125, 0]
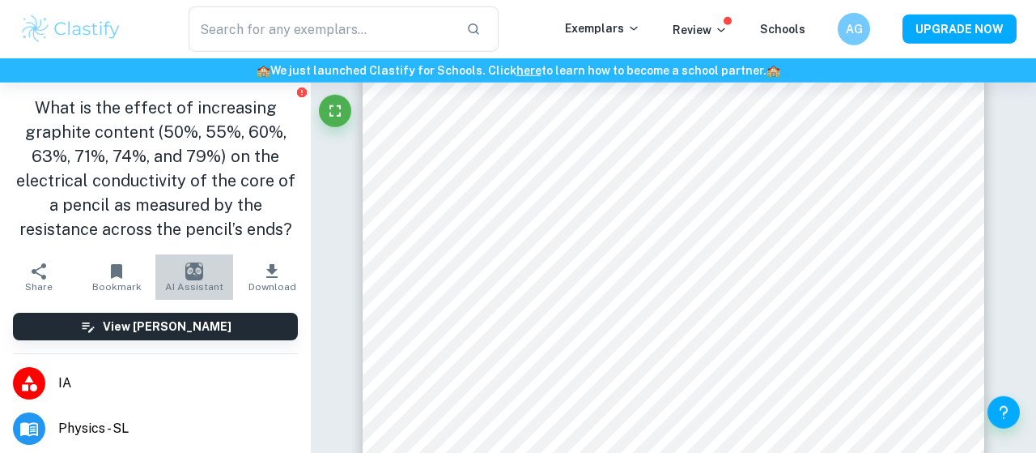
click at [177, 274] on button "AI Assistant" at bounding box center [194, 276] width 78 height 45
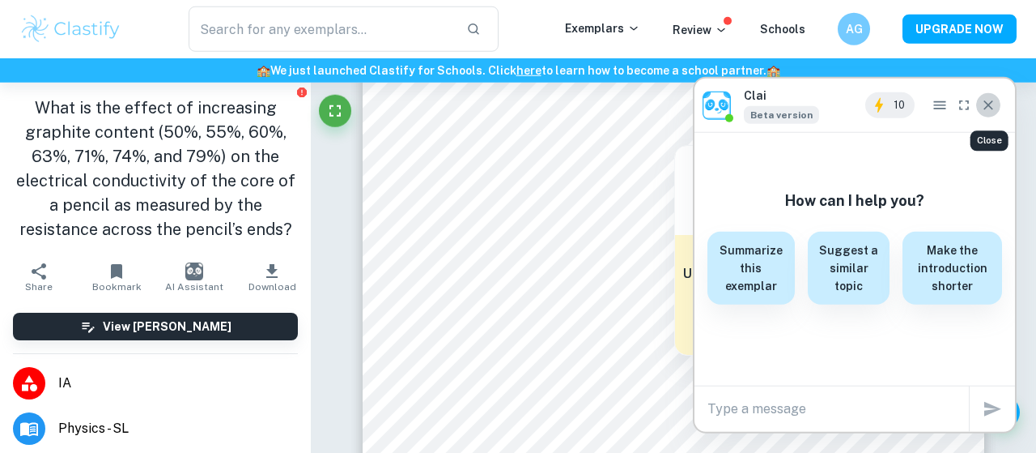
click at [990, 115] on button "Close" at bounding box center [989, 105] width 24 height 26
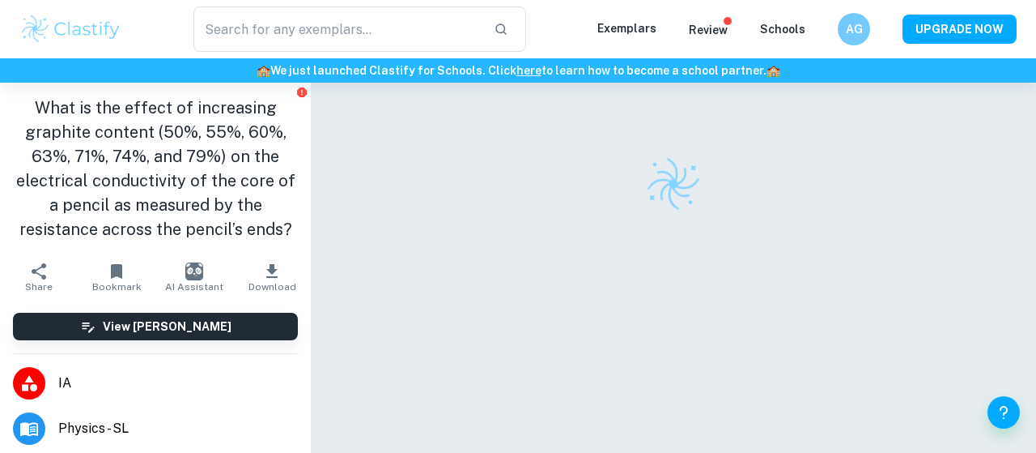
checkbox input "true"
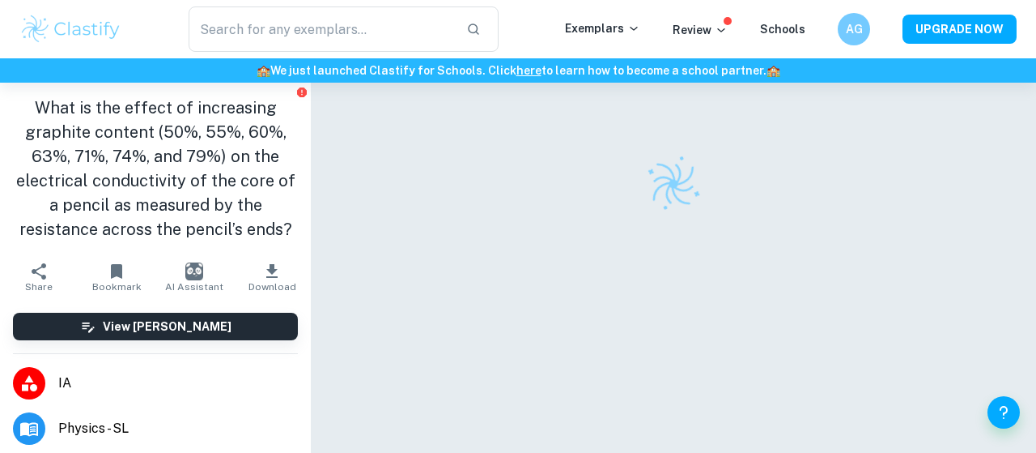
click at [585, 40] on div "​ Exemplars Review Schools AG UPGRADE NOW" at bounding box center [518, 28] width 1036 height 45
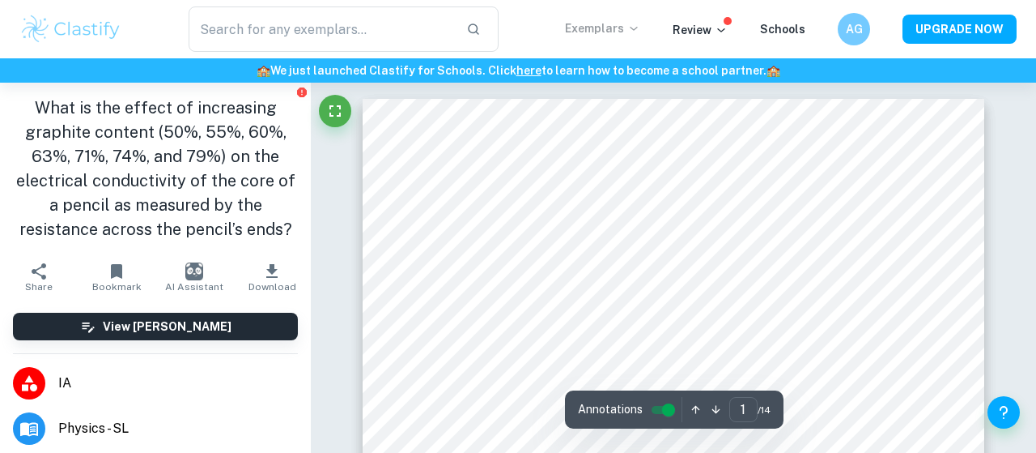
click at [581, 20] on p "Exemplars" at bounding box center [602, 28] width 75 height 18
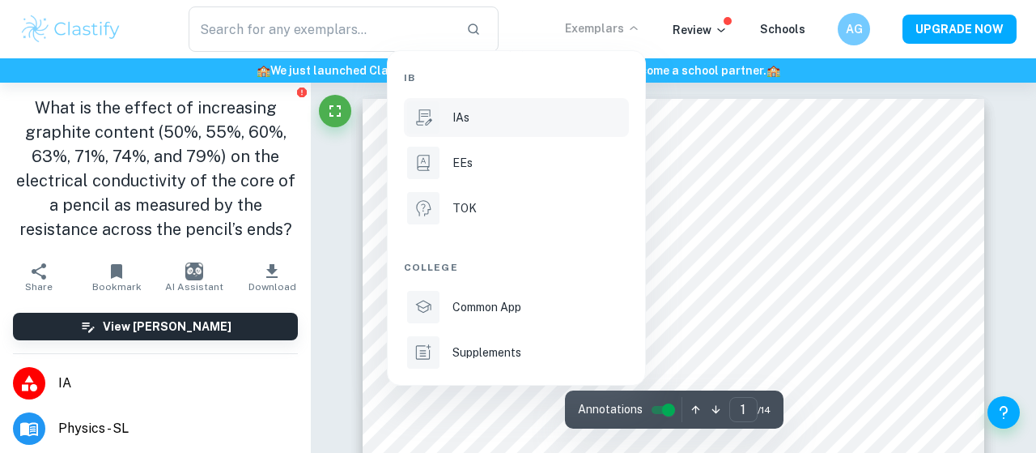
click at [481, 116] on div "IAs" at bounding box center [539, 118] width 173 height 18
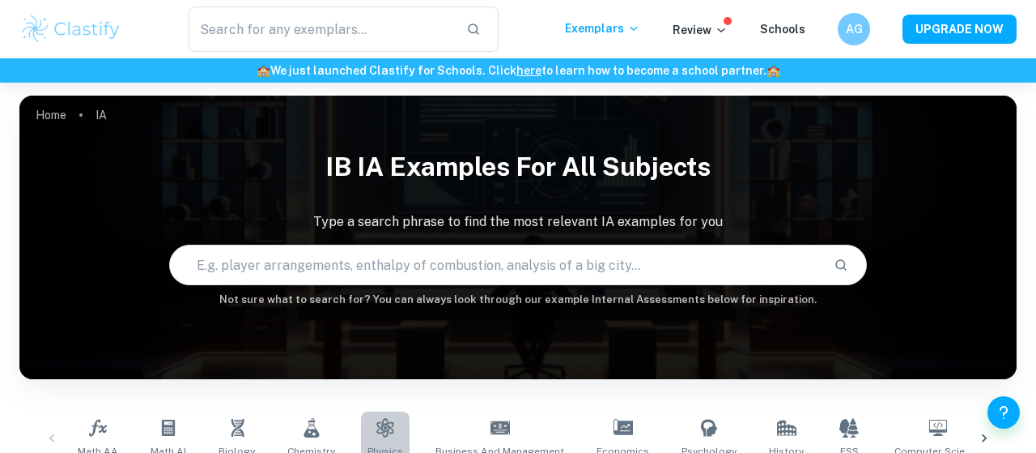
click at [365, 419] on link "Physics" at bounding box center [385, 437] width 49 height 53
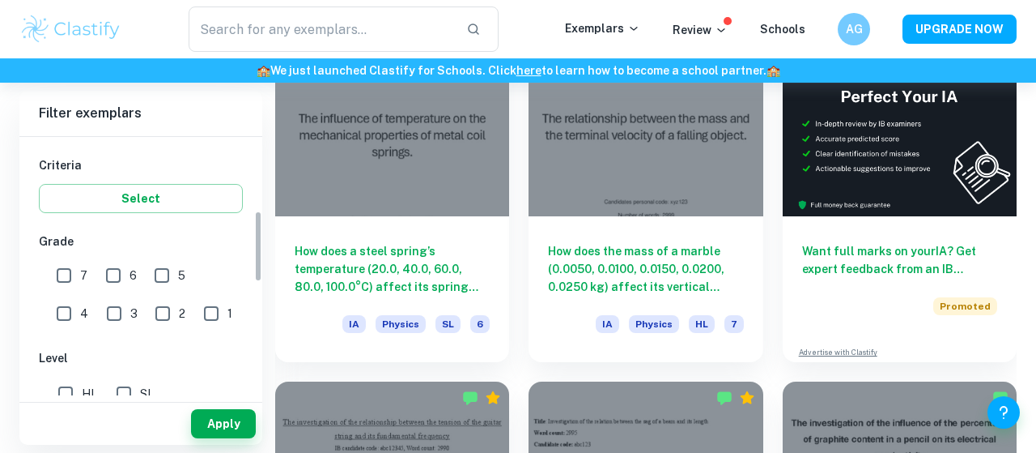
scroll to position [282, 0]
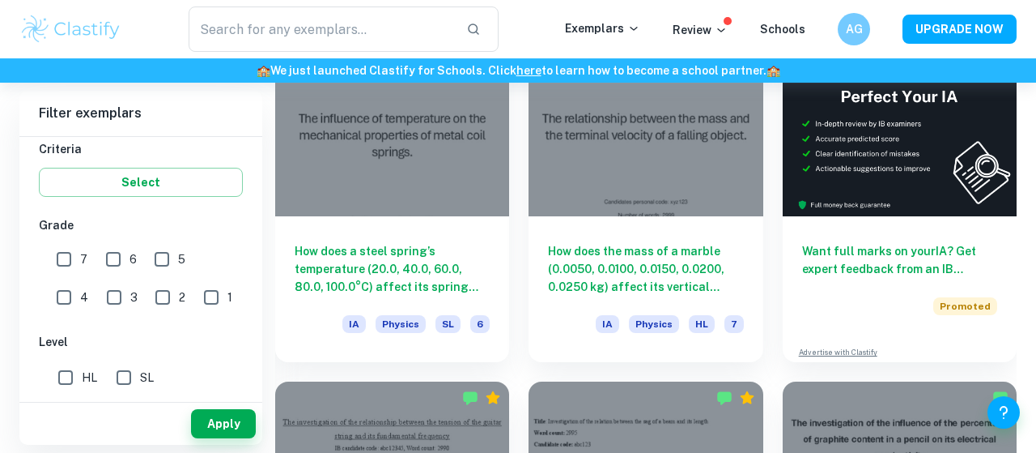
click at [149, 249] on input "5" at bounding box center [162, 259] width 32 height 32
checkbox input "true"
click at [80, 281] on input "4" at bounding box center [64, 297] width 32 height 32
checkbox input "true"
click at [130, 291] on span "3" at bounding box center [133, 297] width 7 height 18
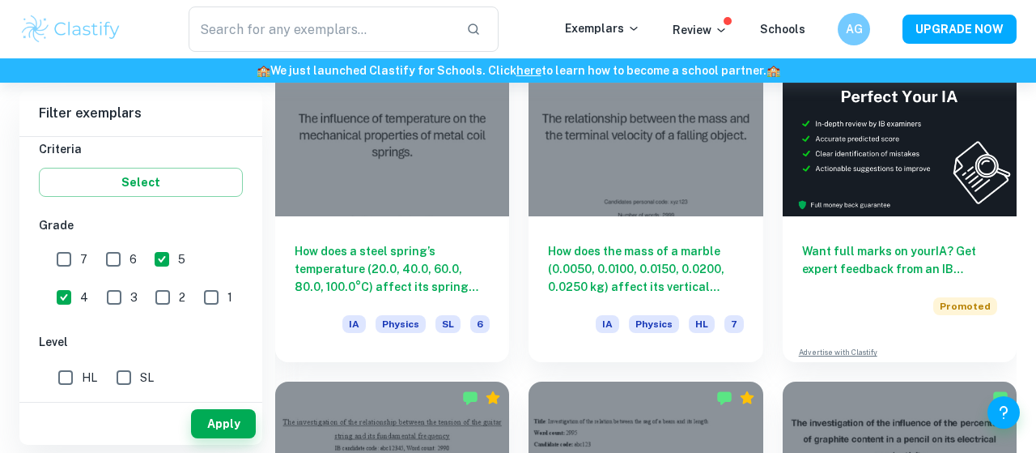
click at [98, 291] on input "3" at bounding box center [114, 297] width 32 height 32
checkbox input "true"
click at [197, 422] on button "Apply" at bounding box center [223, 423] width 65 height 29
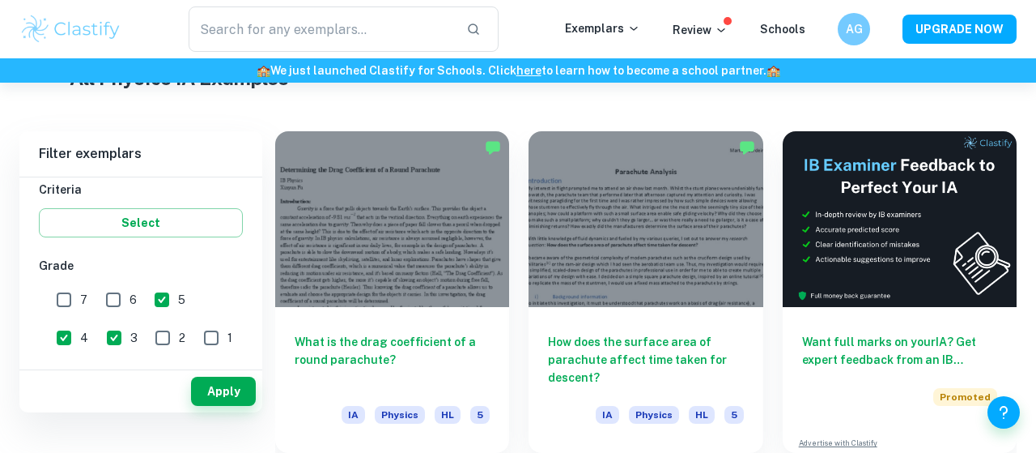
scroll to position [382, 0]
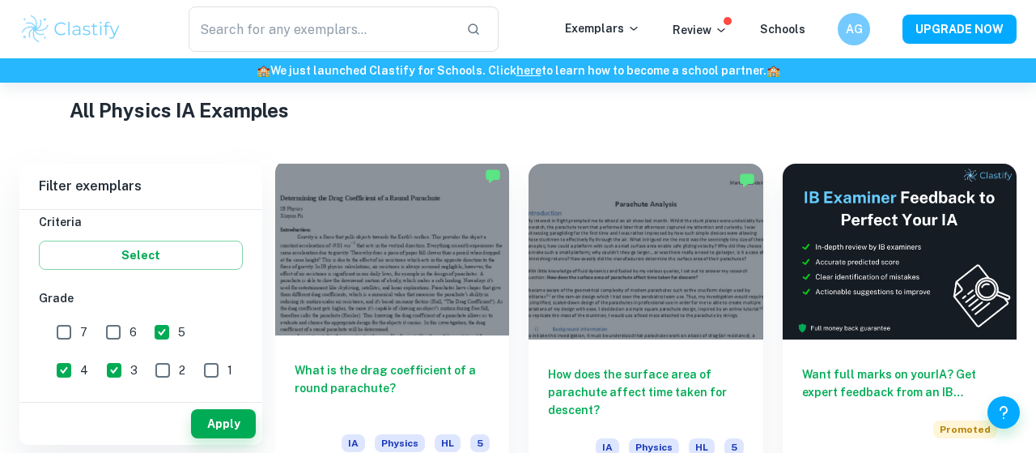
click at [388, 375] on h6 "What is the drag coefficient of a round parachute?" at bounding box center [392, 387] width 195 height 53
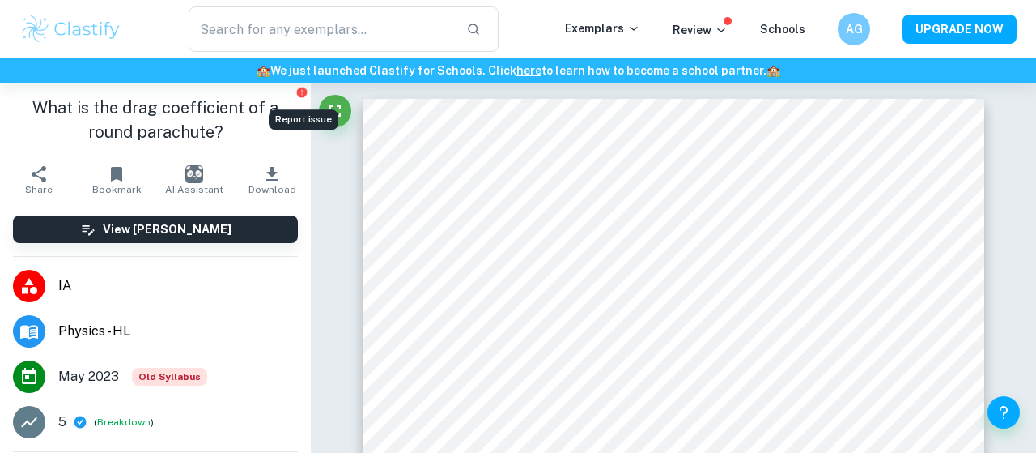
click at [298, 90] on icon "Report issue" at bounding box center [302, 92] width 10 height 10
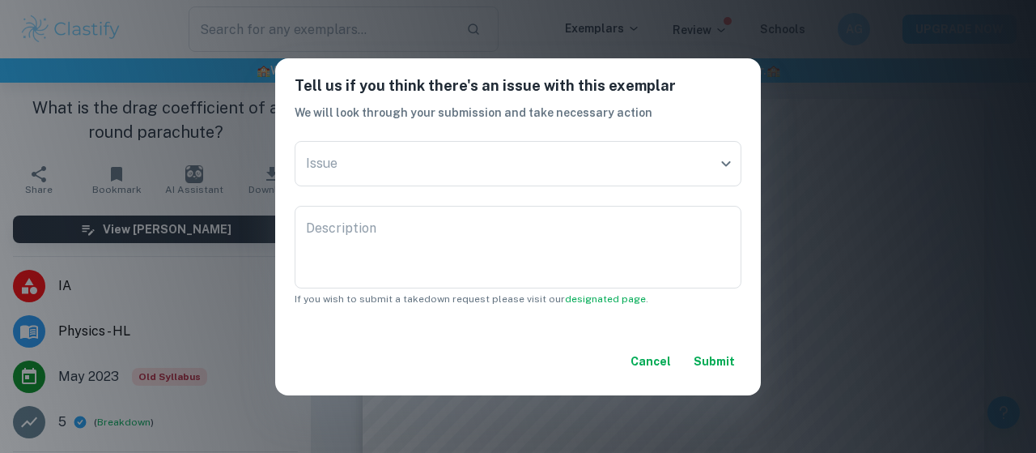
click at [641, 377] on div "Cancel Submit" at bounding box center [518, 361] width 486 height 68
click at [642, 364] on button "Cancel" at bounding box center [650, 361] width 53 height 29
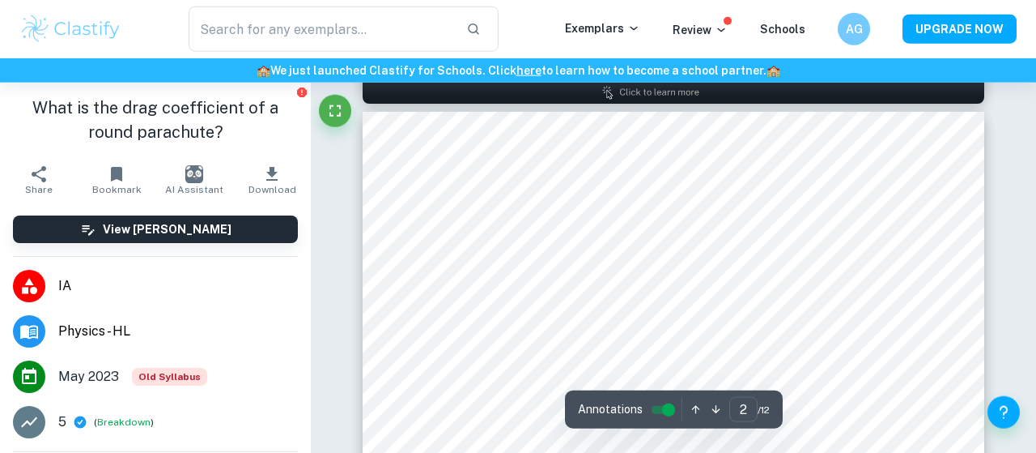
type input "1"
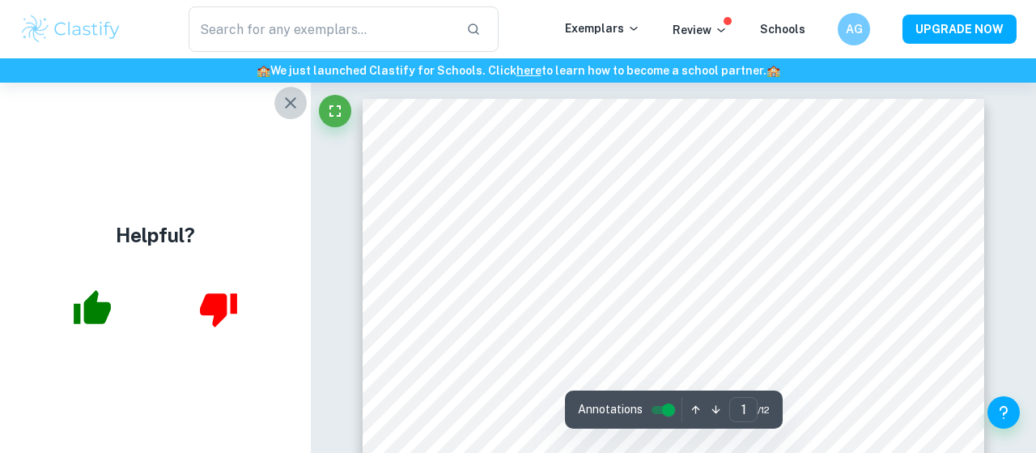
click at [284, 99] on icon "button" at bounding box center [290, 102] width 19 height 19
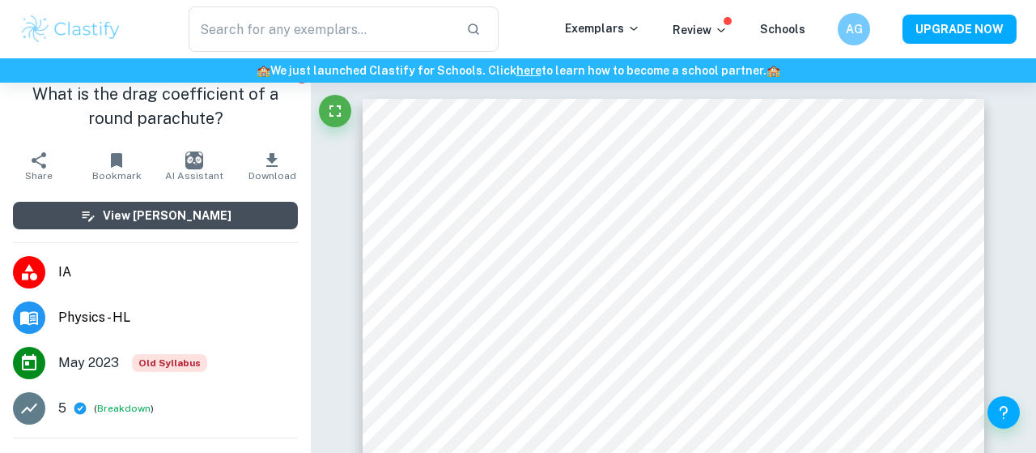
scroll to position [15, 0]
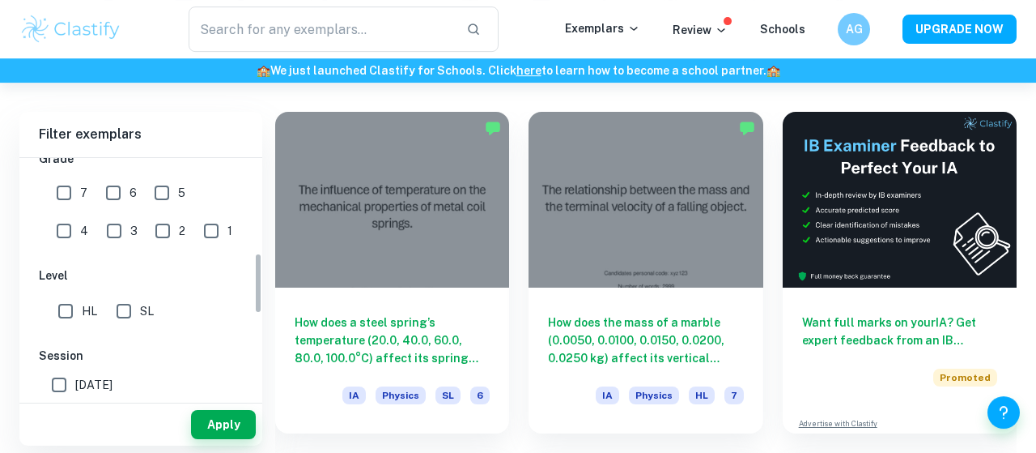
scroll to position [368, 0]
click at [169, 194] on input "5" at bounding box center [162, 193] width 32 height 32
checkbox input "true"
drag, startPoint x: 221, startPoint y: 197, endPoint x: 213, endPoint y: 194, distance: 8.5
click at [80, 215] on input "4" at bounding box center [64, 231] width 32 height 32
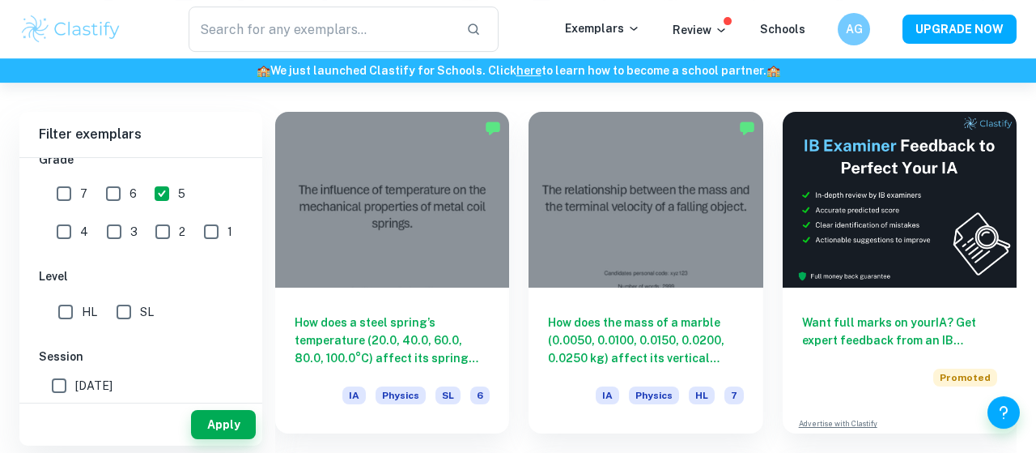
checkbox input "true"
click at [98, 228] on input "3" at bounding box center [114, 231] width 32 height 32
checkbox input "true"
click at [219, 433] on button "Apply" at bounding box center [223, 424] width 65 height 29
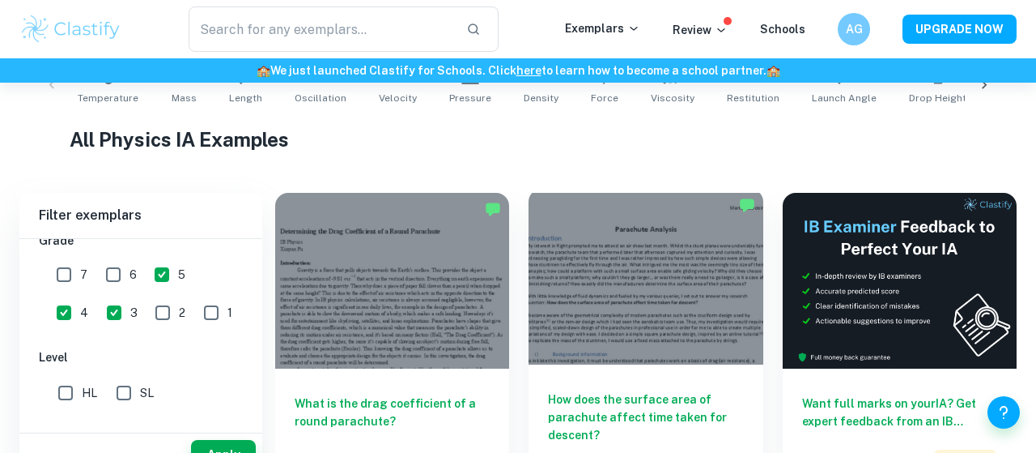
scroll to position [400, 0]
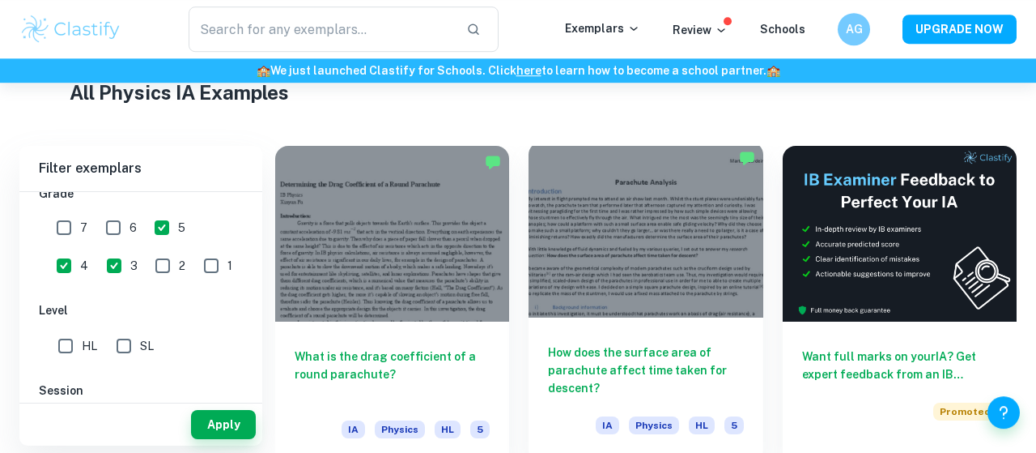
click at [574, 259] on div at bounding box center [646, 230] width 234 height 176
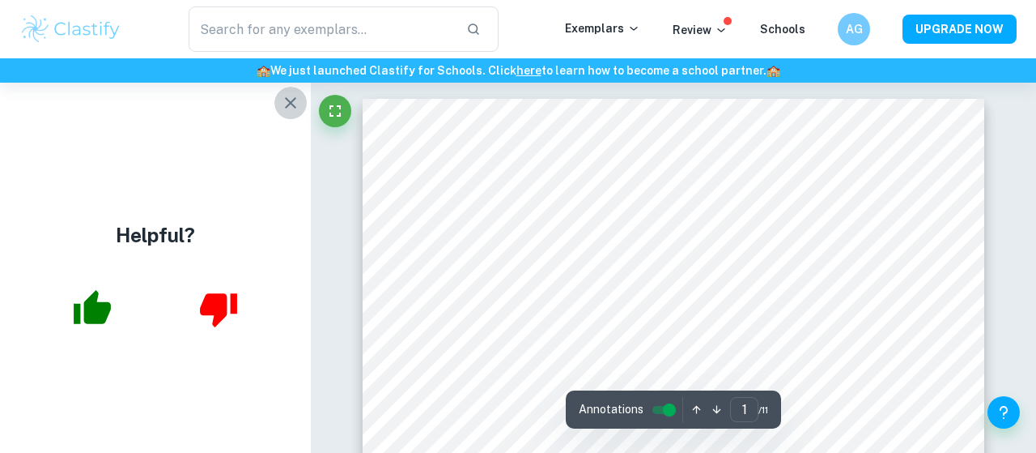
click at [296, 104] on icon "button" at bounding box center [290, 102] width 19 height 19
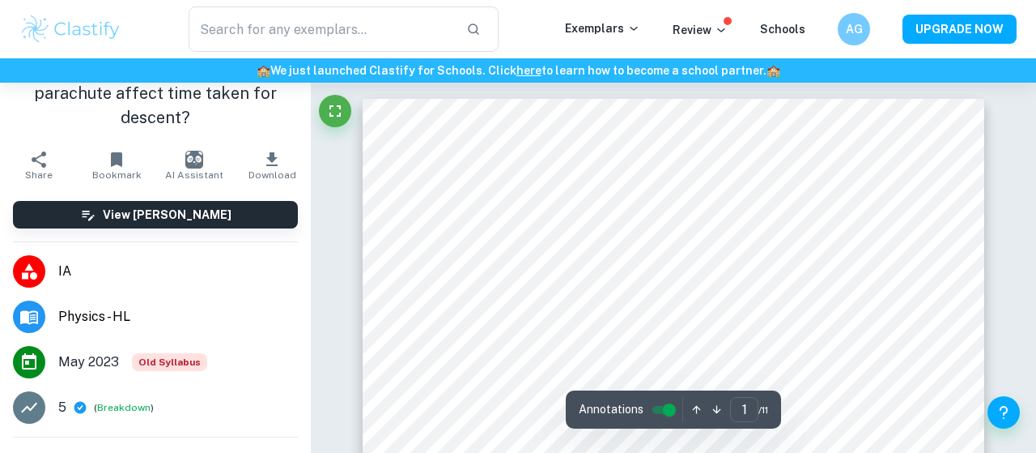
scroll to position [41, 0]
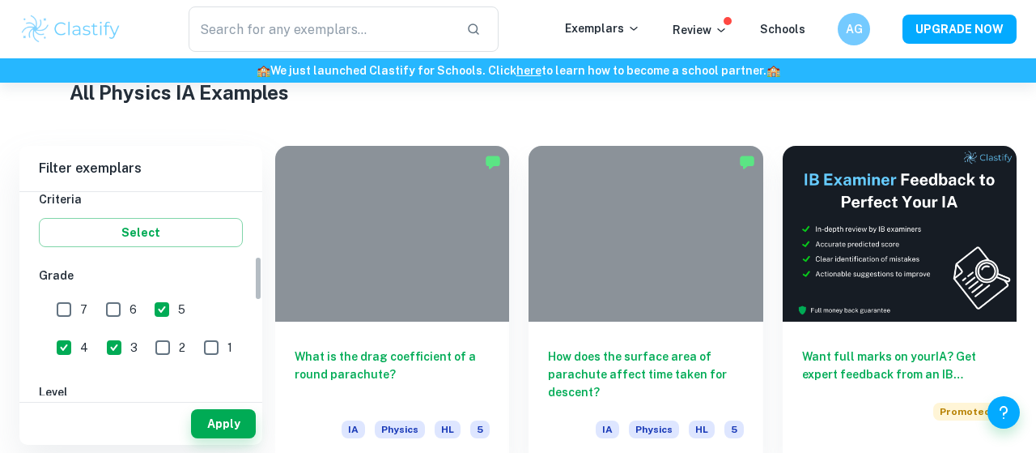
scroll to position [296, 0]
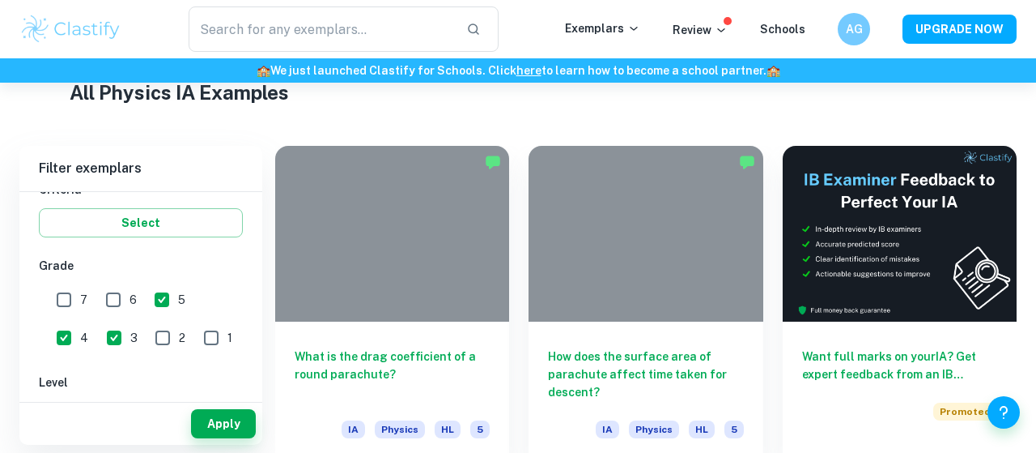
click at [161, 297] on input "5" at bounding box center [162, 299] width 32 height 32
checkbox input "false"
click at [233, 426] on button "Apply" at bounding box center [223, 423] width 65 height 29
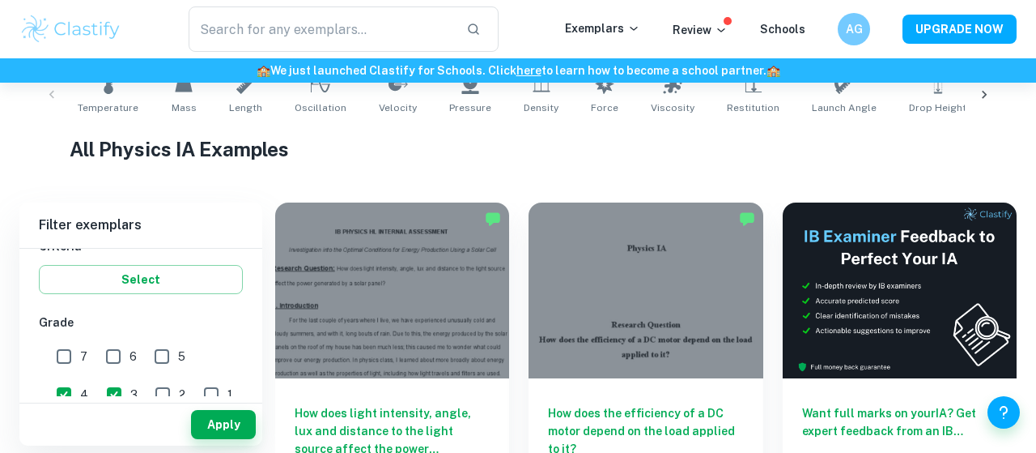
scroll to position [335, 0]
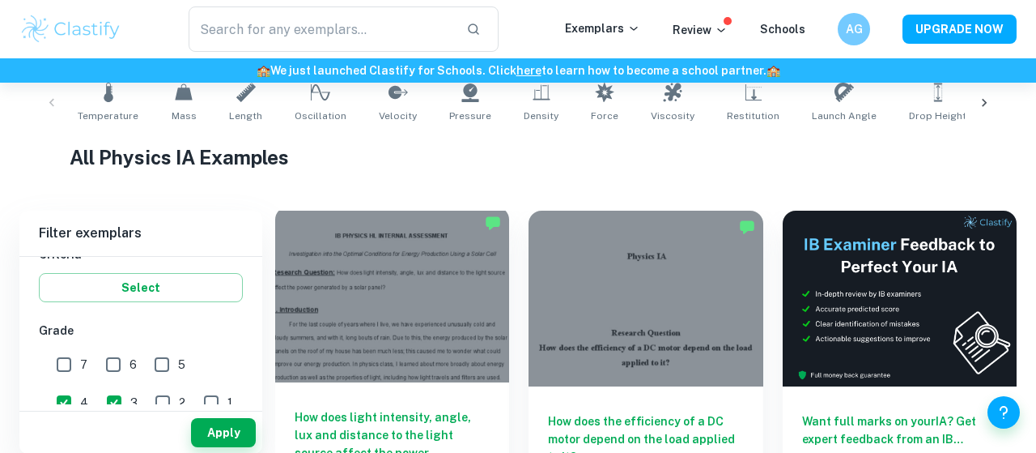
click at [387, 398] on div "How does light intensity, angle, lux and distance to the light source affect th…" at bounding box center [392, 455] width 234 height 146
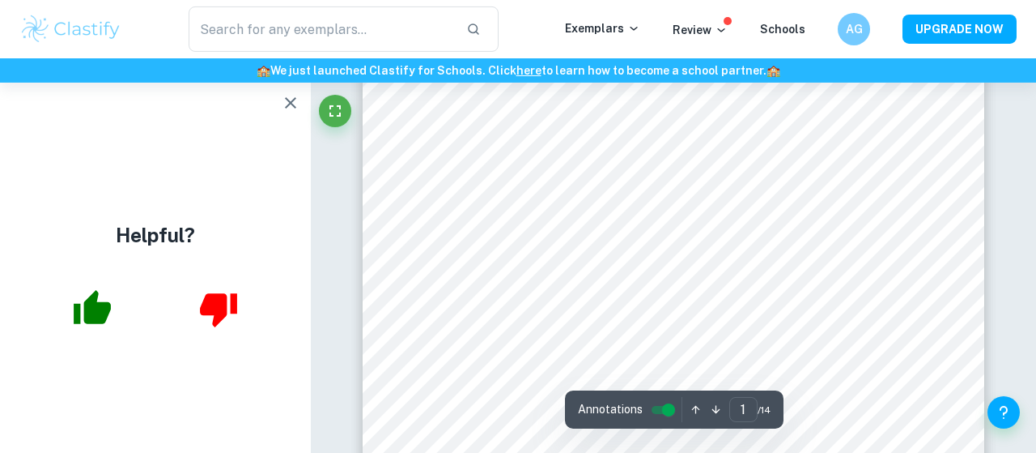
click at [275, 101] on button "button" at bounding box center [290, 103] width 32 height 32
